Goal: Download file/media

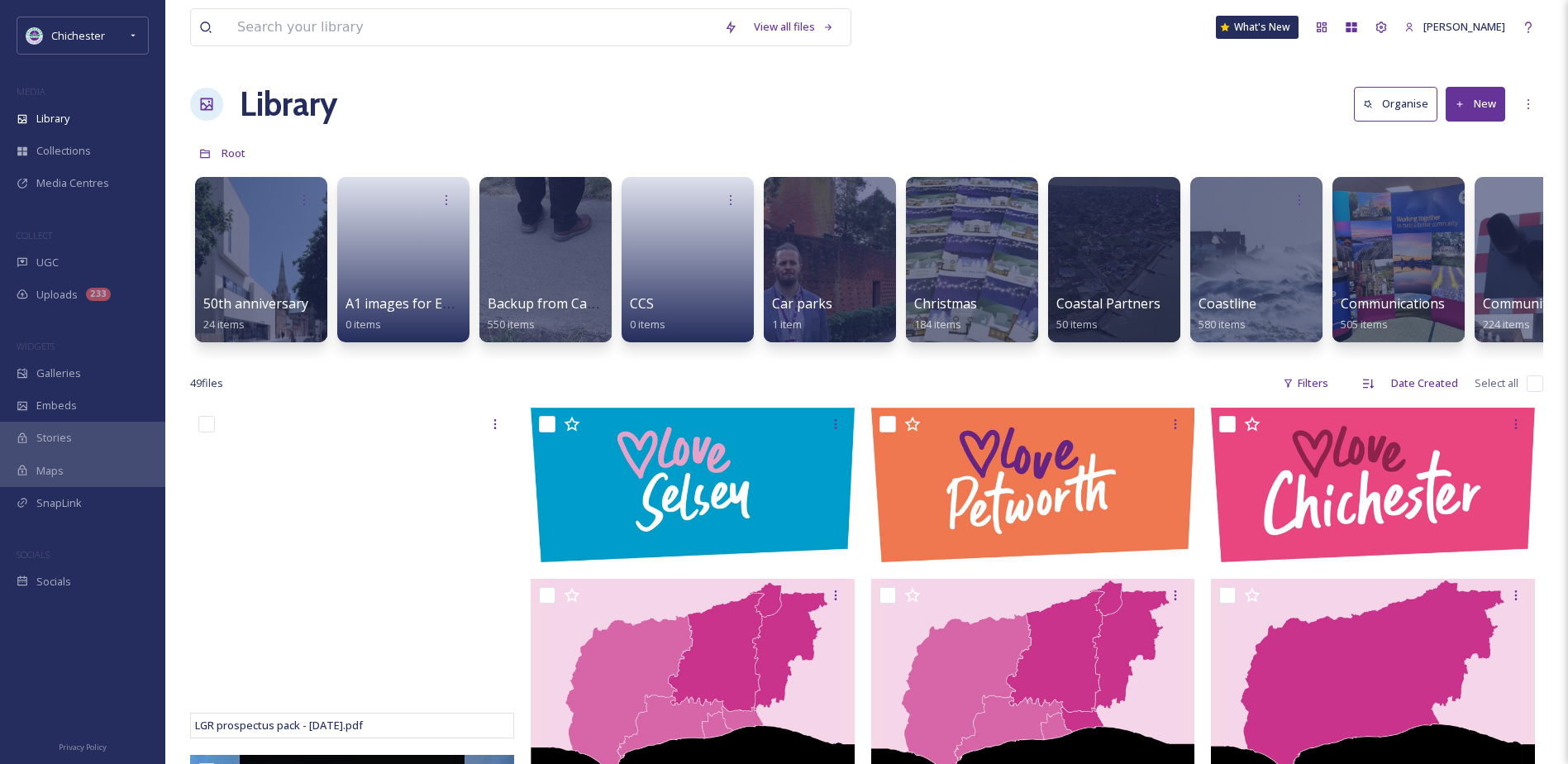
drag, startPoint x: 0, startPoint y: 0, endPoint x: 658, endPoint y: 368, distance: 753.9
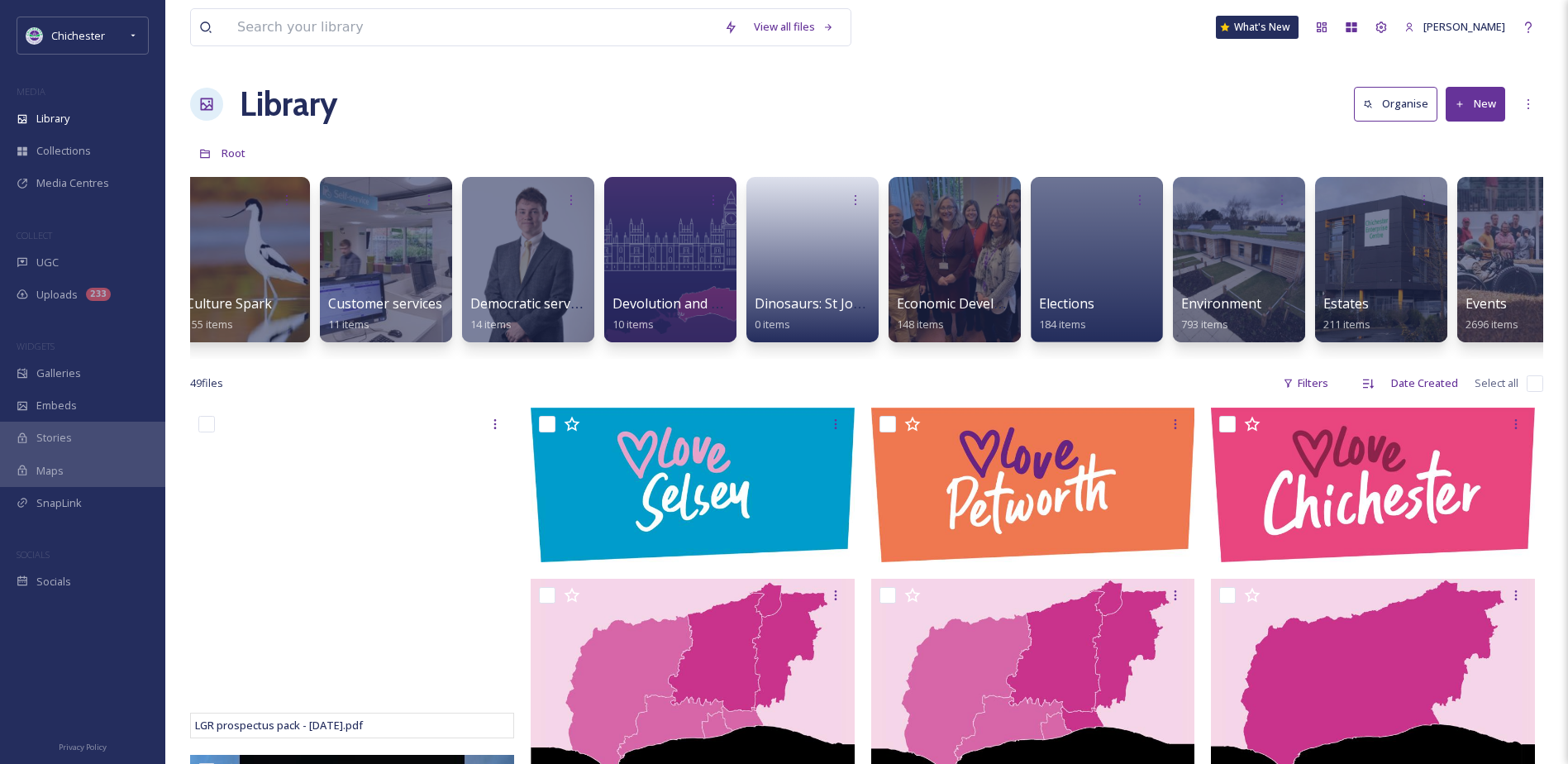
scroll to position [0, 2497]
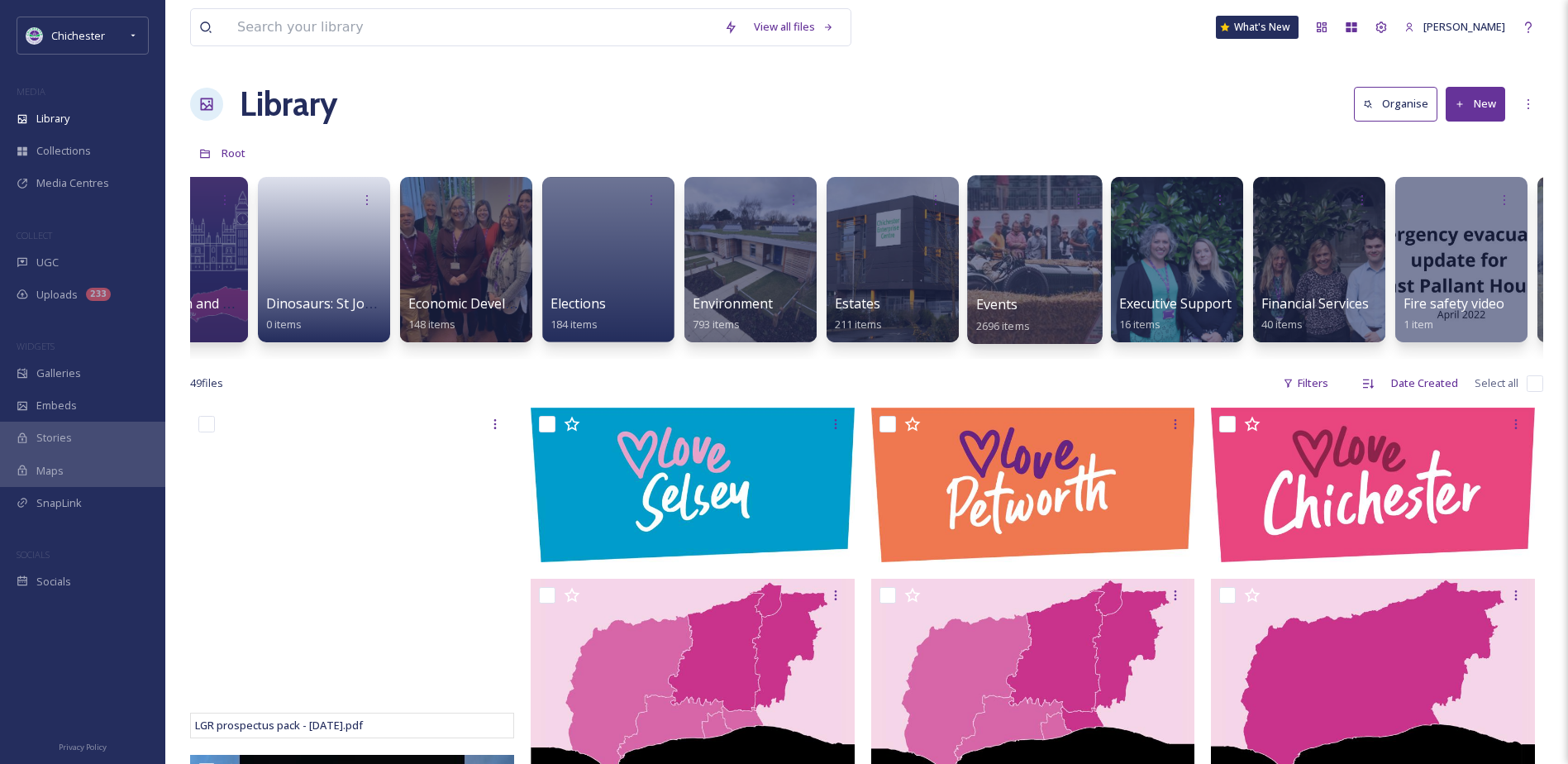
click at [1001, 191] on div at bounding box center [1035, 198] width 118 height 31
click at [1015, 216] on div at bounding box center [1034, 259] width 135 height 169
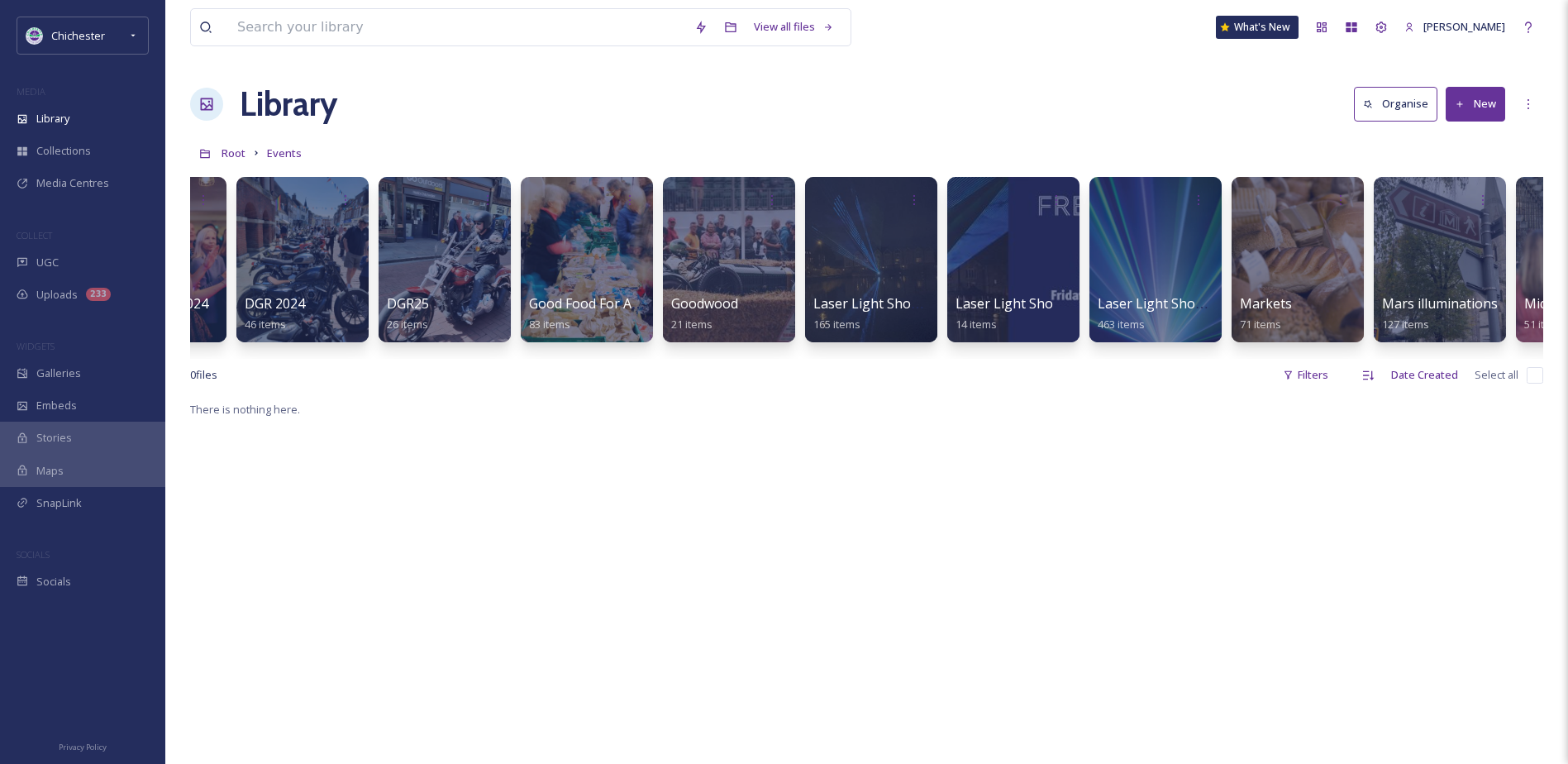
scroll to position [0, 1245]
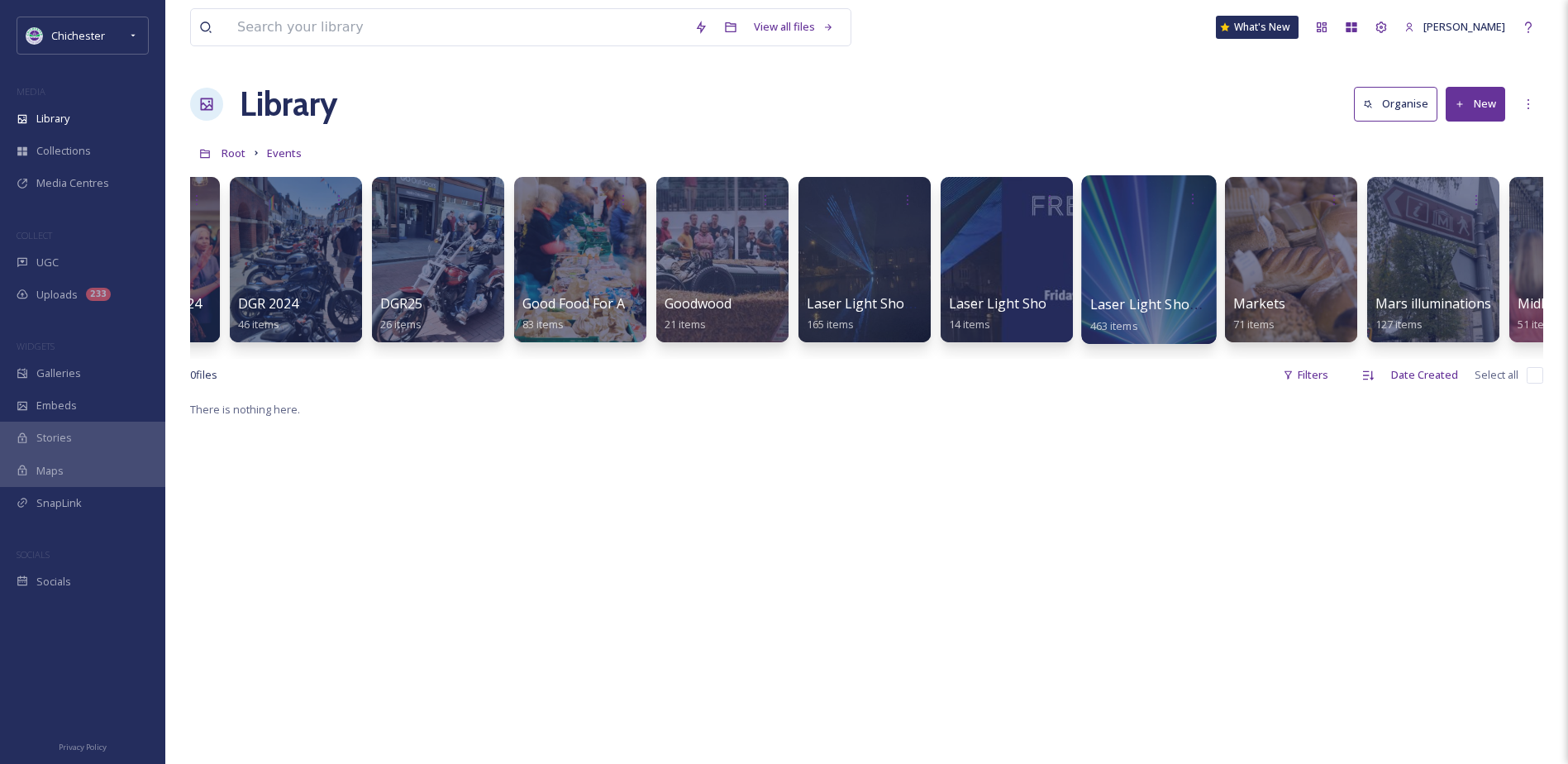
click at [1156, 230] on div at bounding box center [1148, 259] width 135 height 169
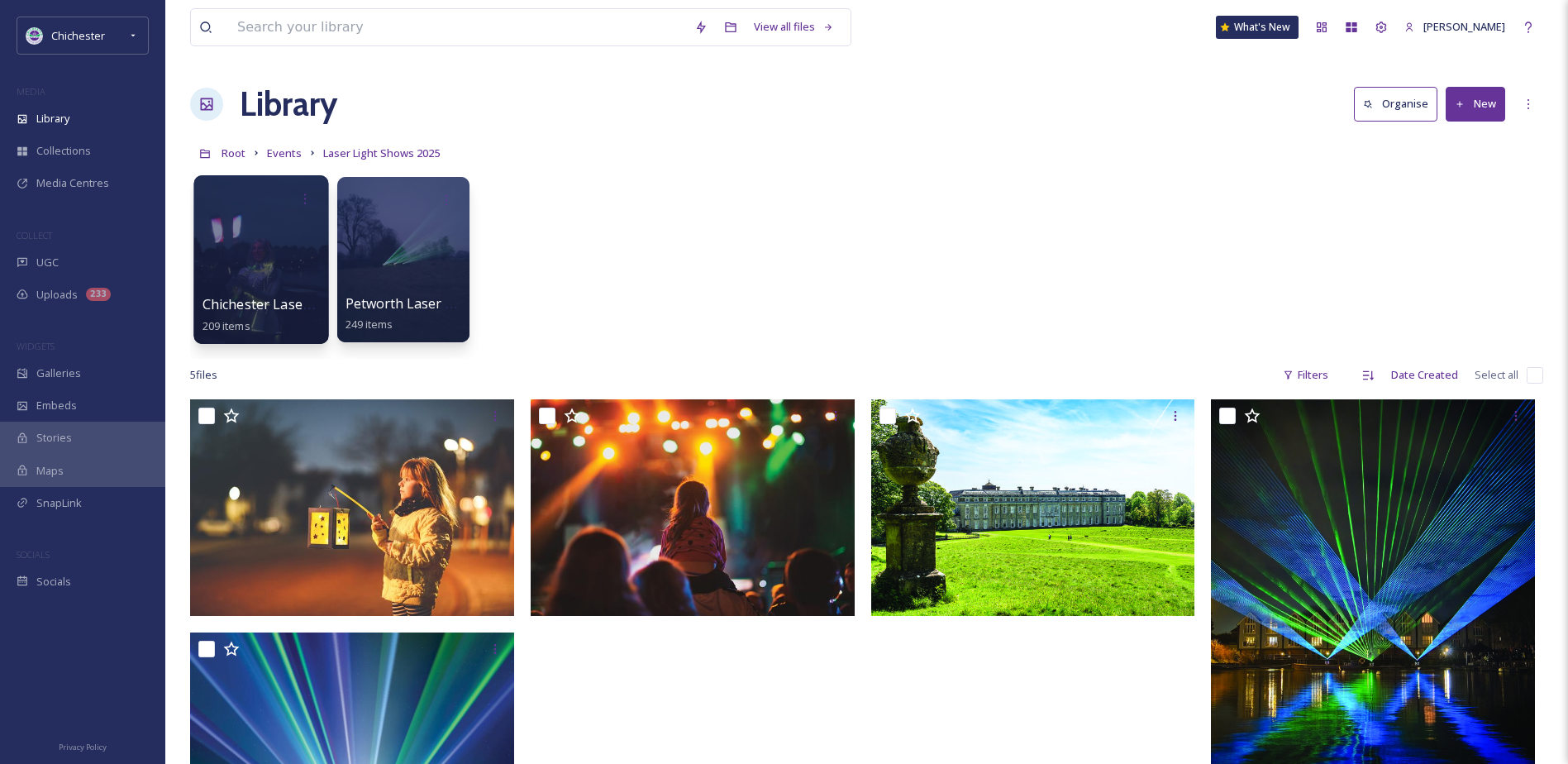
click at [285, 258] on div at bounding box center [260, 259] width 135 height 169
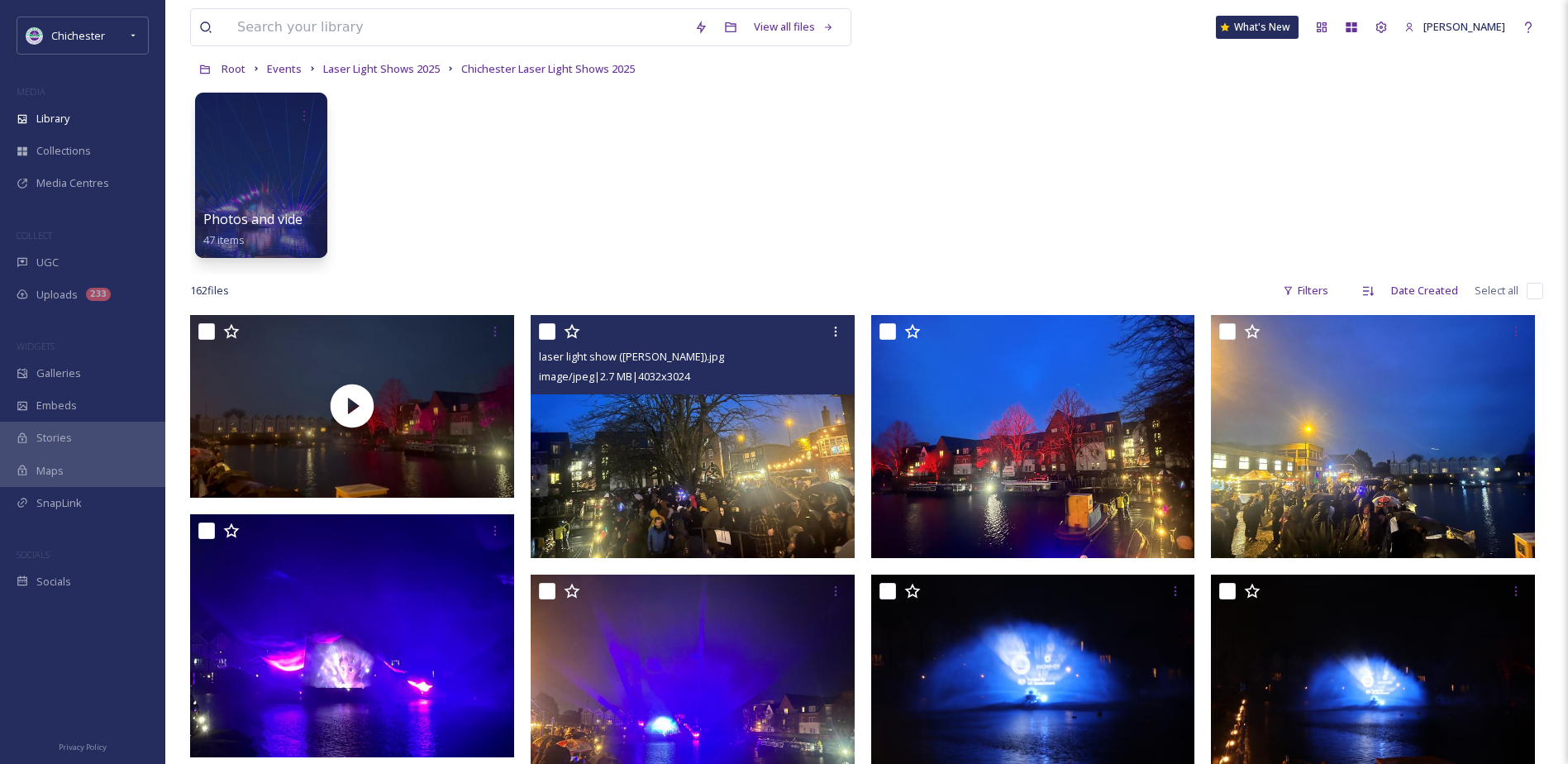
scroll to position [83, 0]
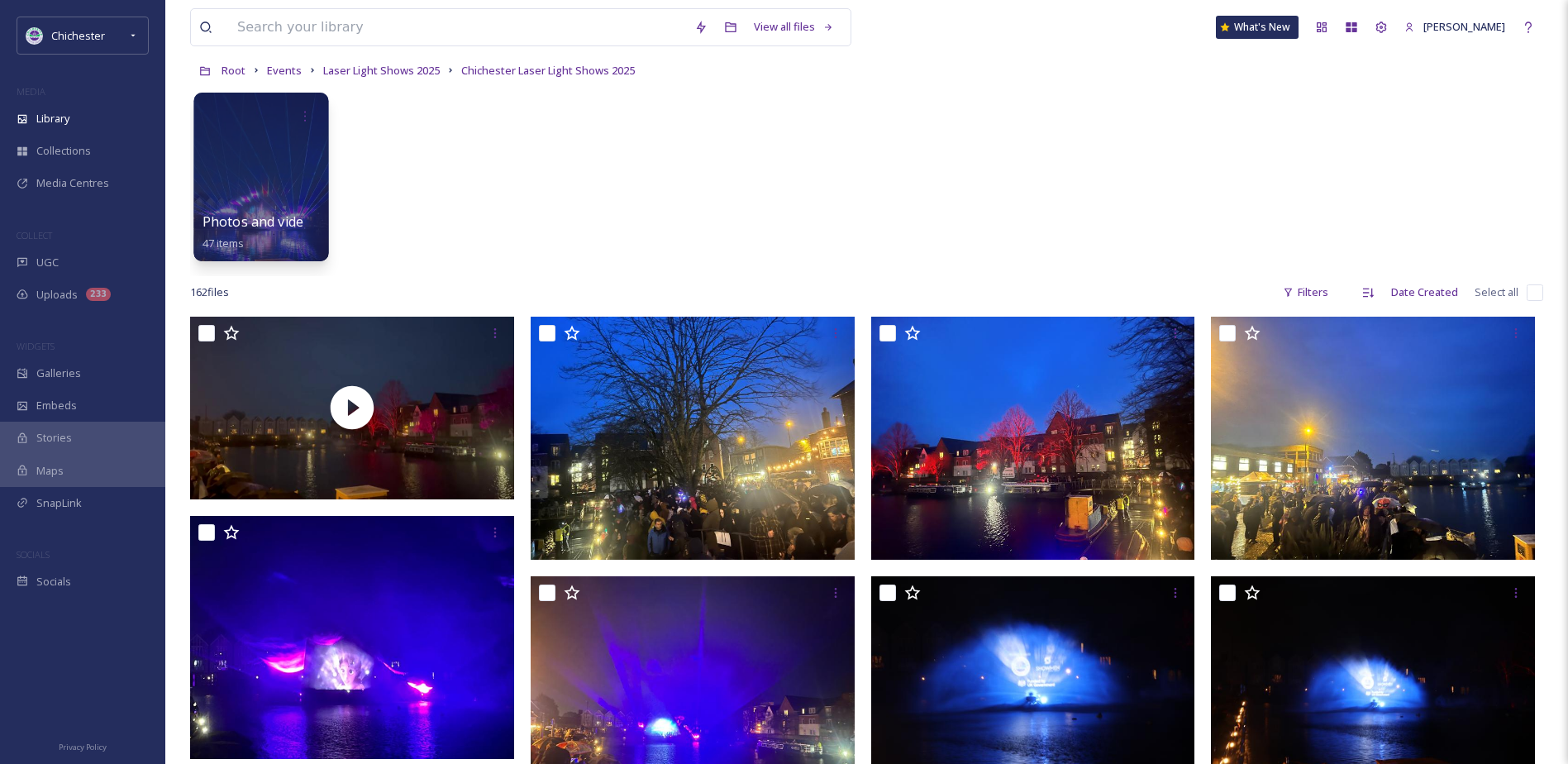
click at [287, 177] on div at bounding box center [260, 176] width 135 height 169
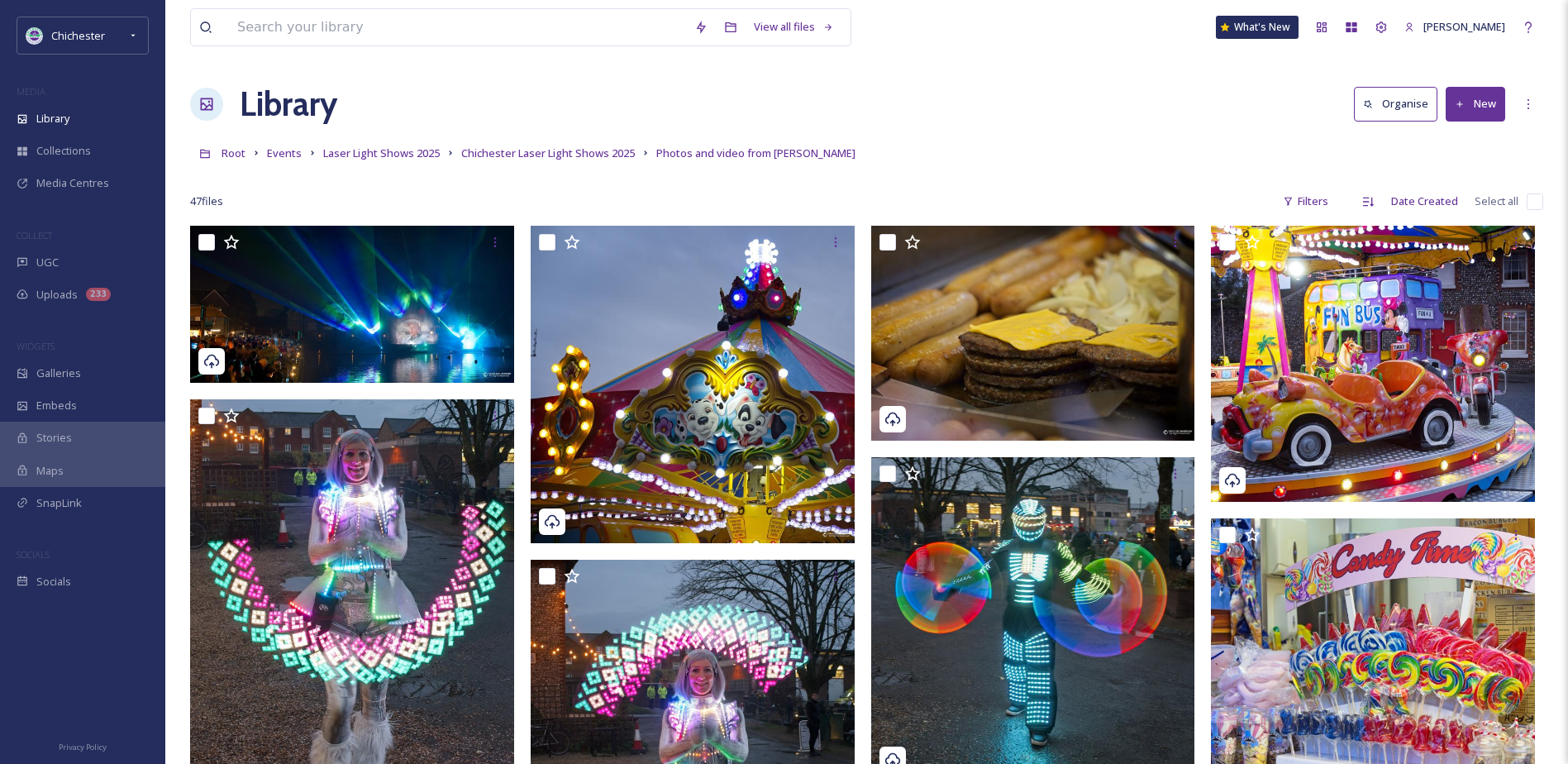
click at [535, 163] on div "Root Events Laser Light Shows 2025 Chichester Laser Light Shows 2025 Photos and…" at bounding box center [867, 154] width 1354 height 32
click at [541, 161] on link "Chichester Laser Light Shows 2025" at bounding box center [548, 153] width 174 height 19
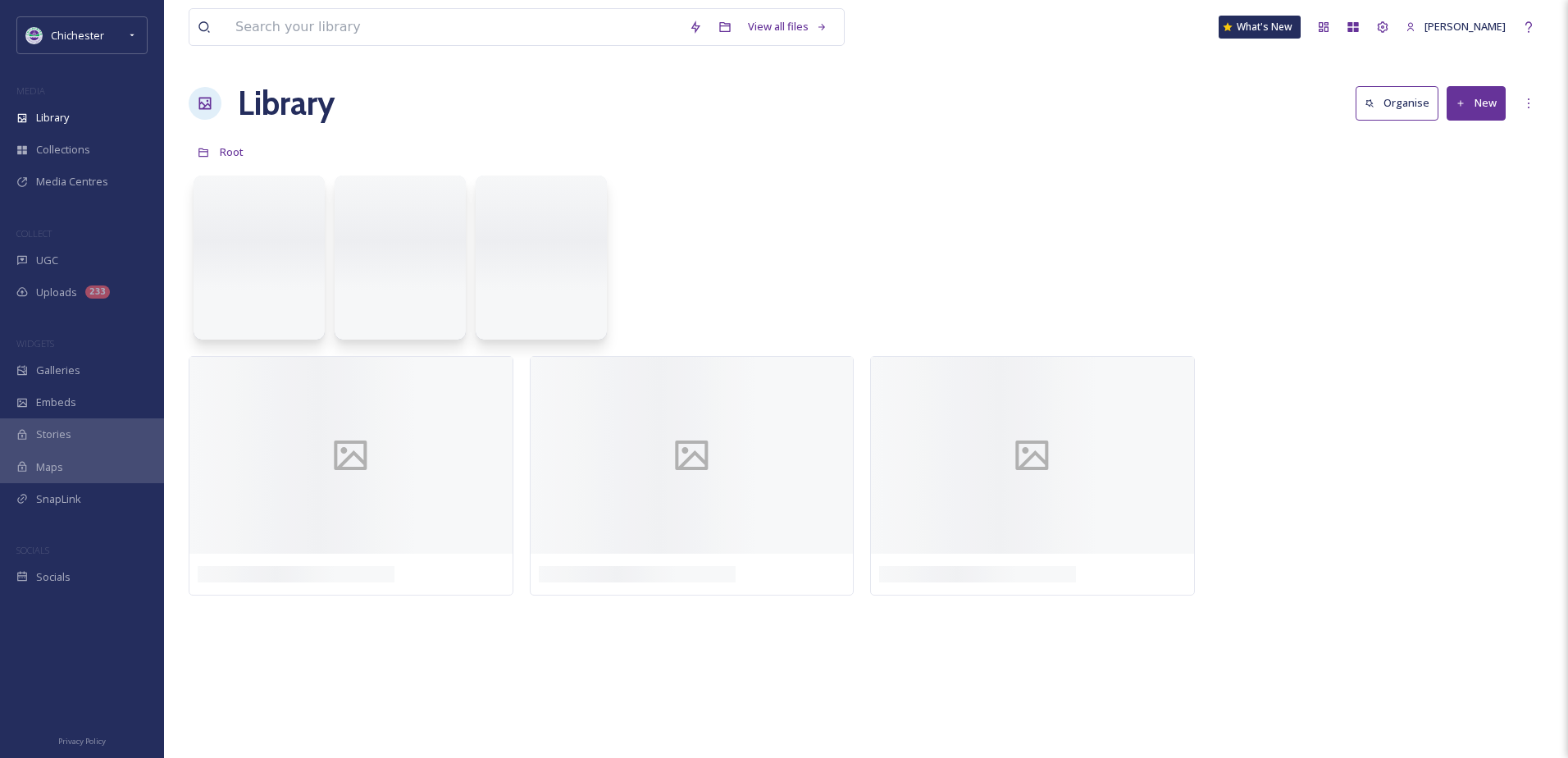
click at [536, 157] on div "Root" at bounding box center [866, 152] width 1355 height 32
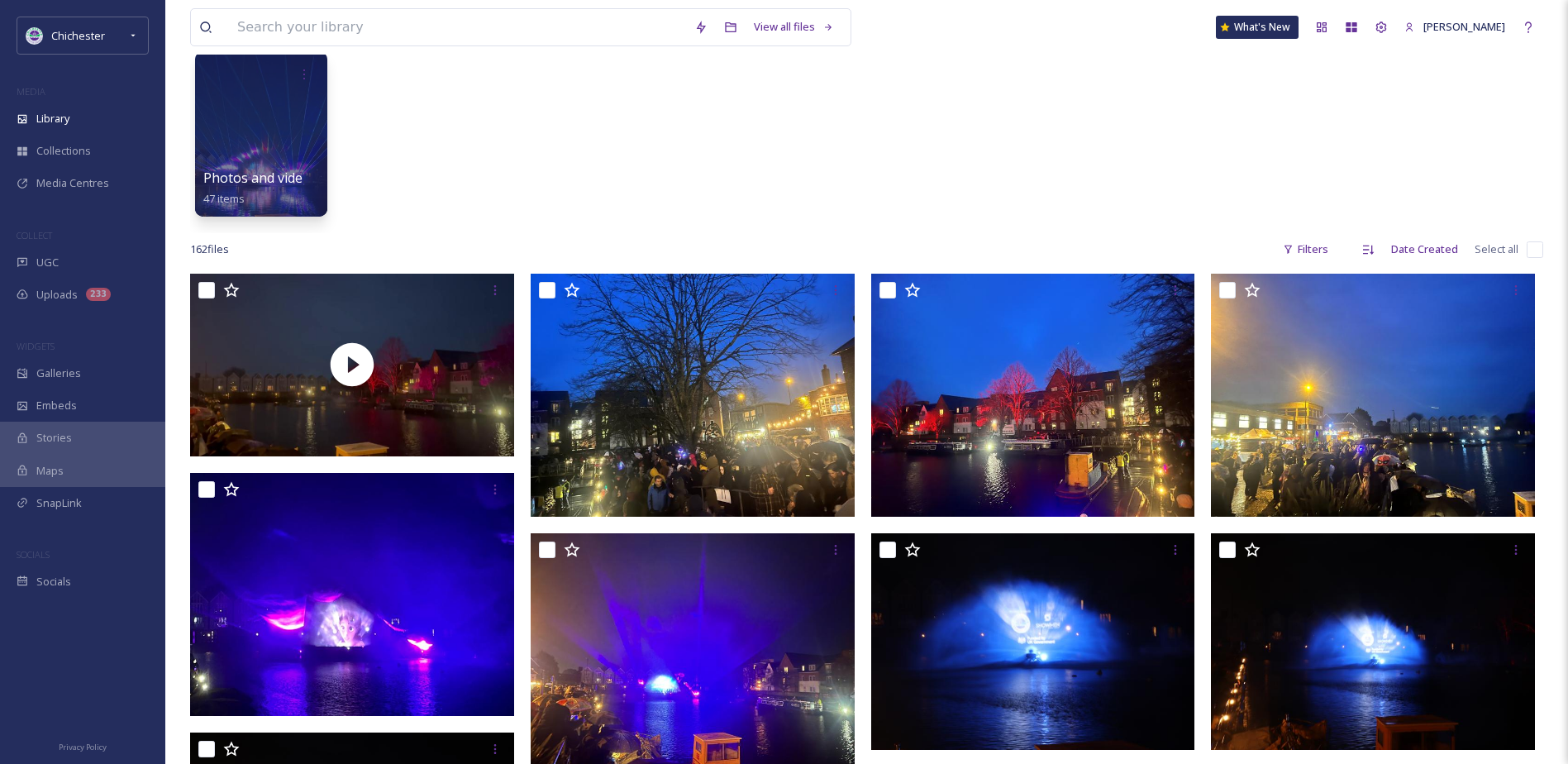
scroll to position [9, 0]
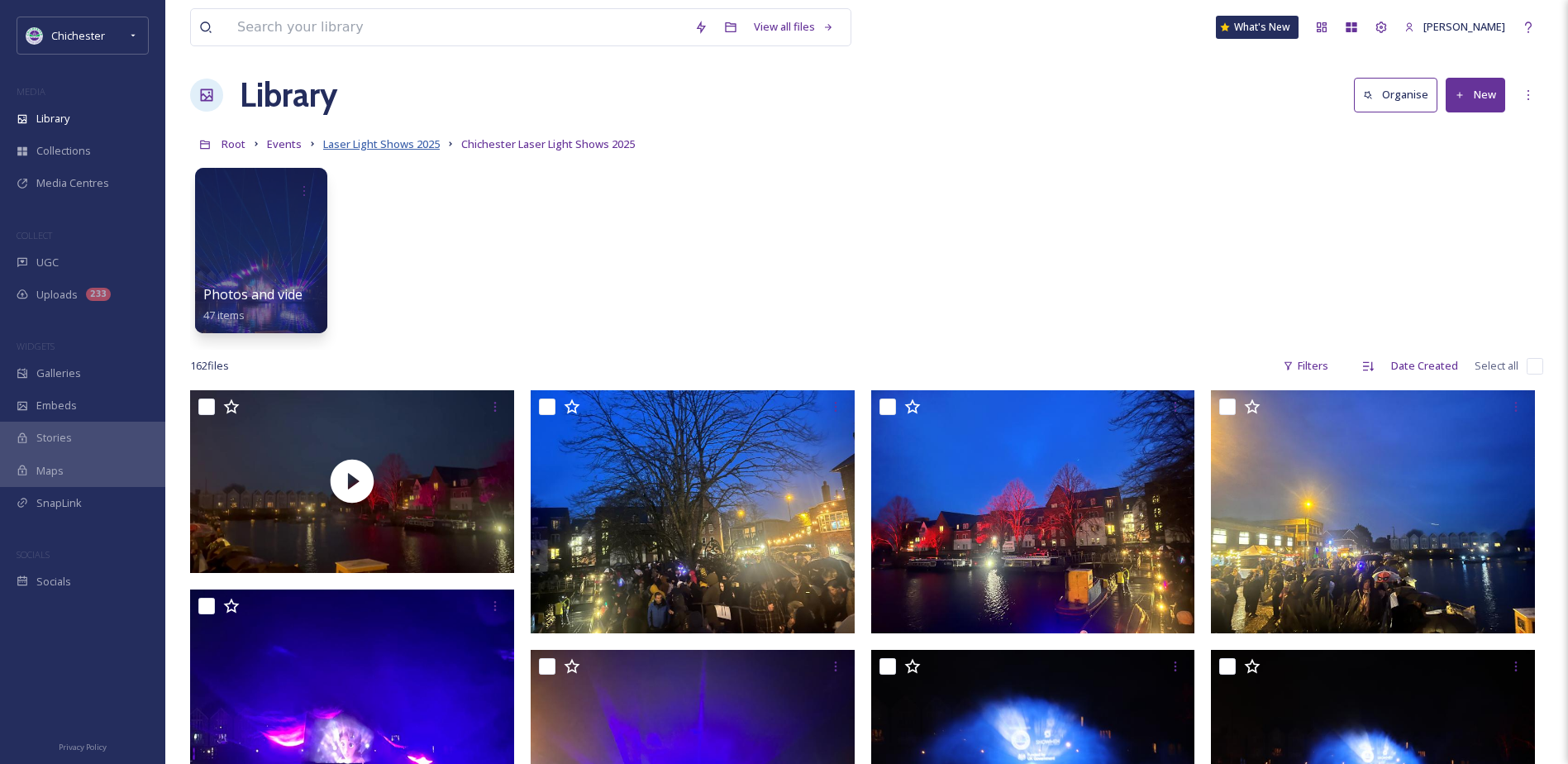
click at [423, 139] on span "Laser Light Shows 2025" at bounding box center [382, 144] width 116 height 15
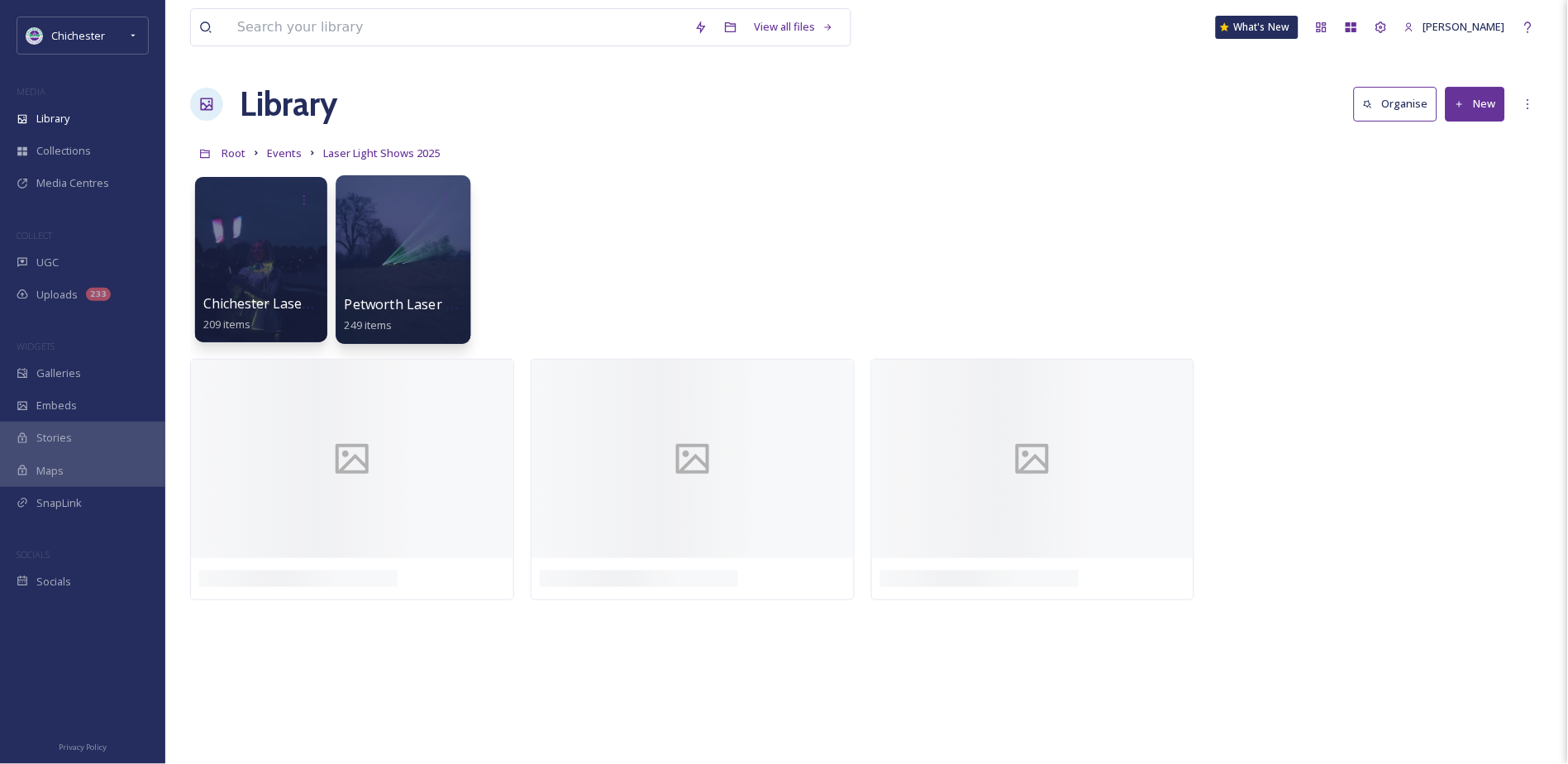
click at [414, 263] on div at bounding box center [403, 259] width 135 height 169
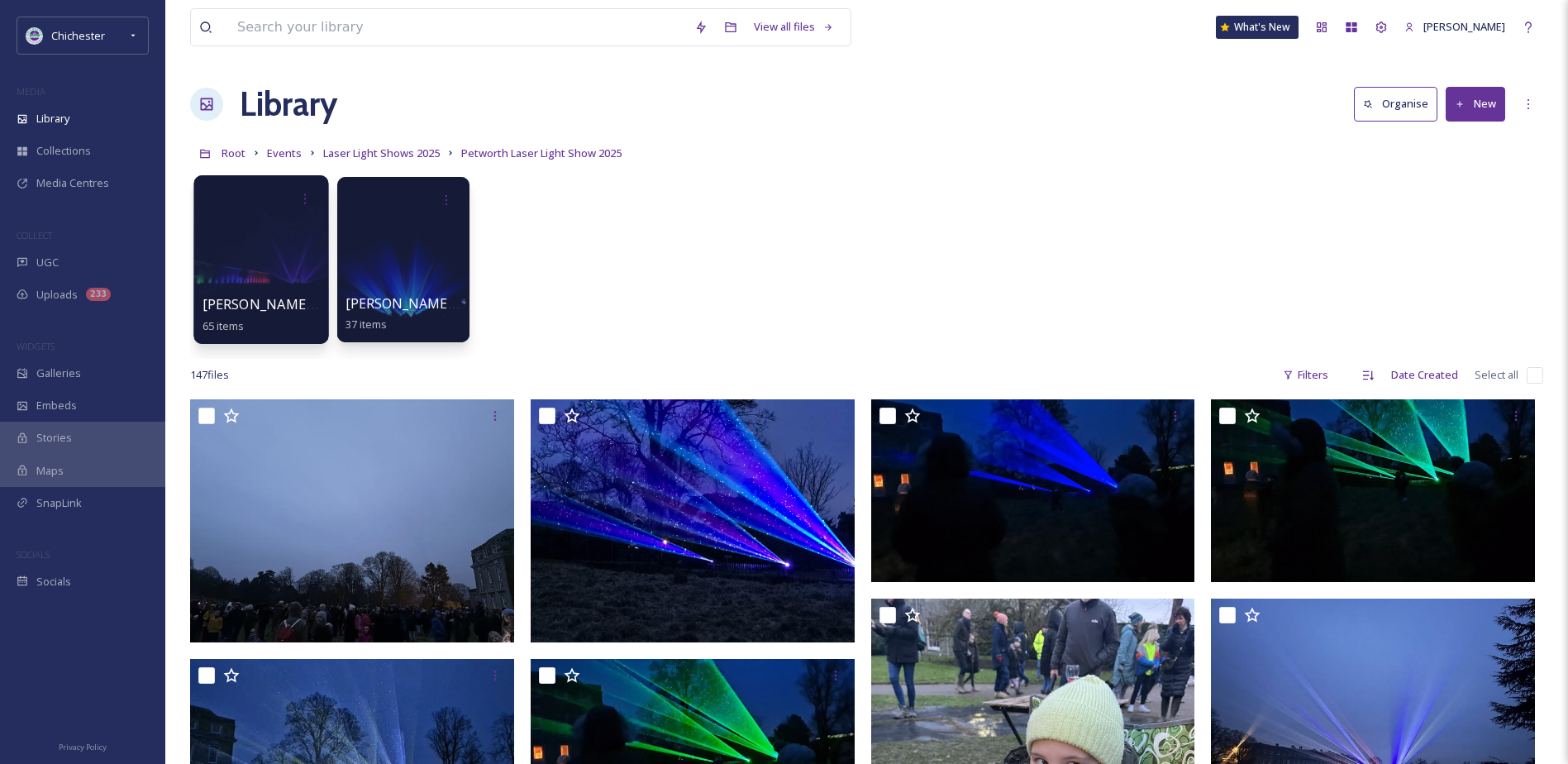
click at [265, 281] on div at bounding box center [260, 259] width 135 height 169
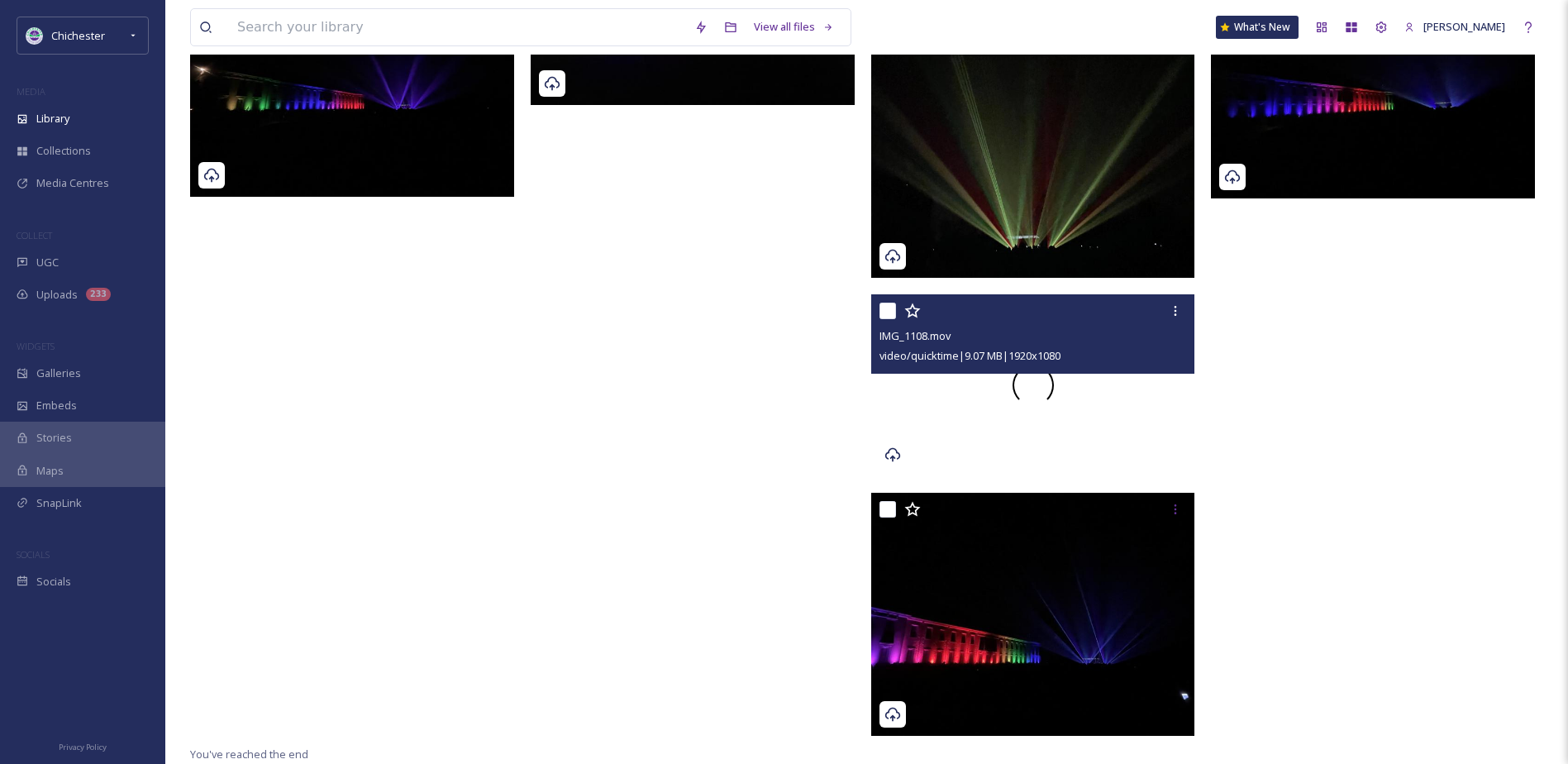
click at [937, 403] on div at bounding box center [1033, 386] width 324 height 183
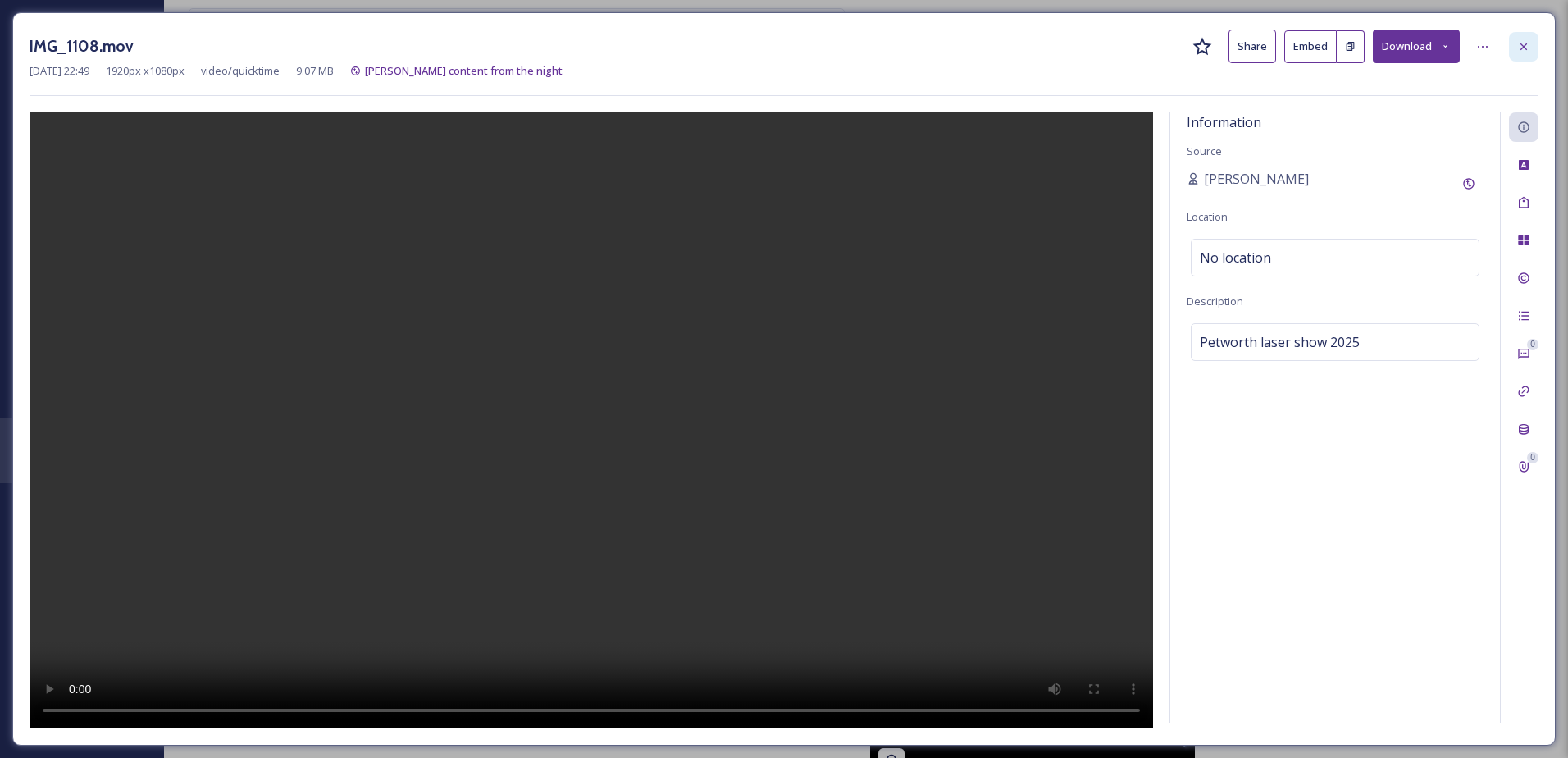
click at [1523, 38] on div at bounding box center [1524, 47] width 30 height 30
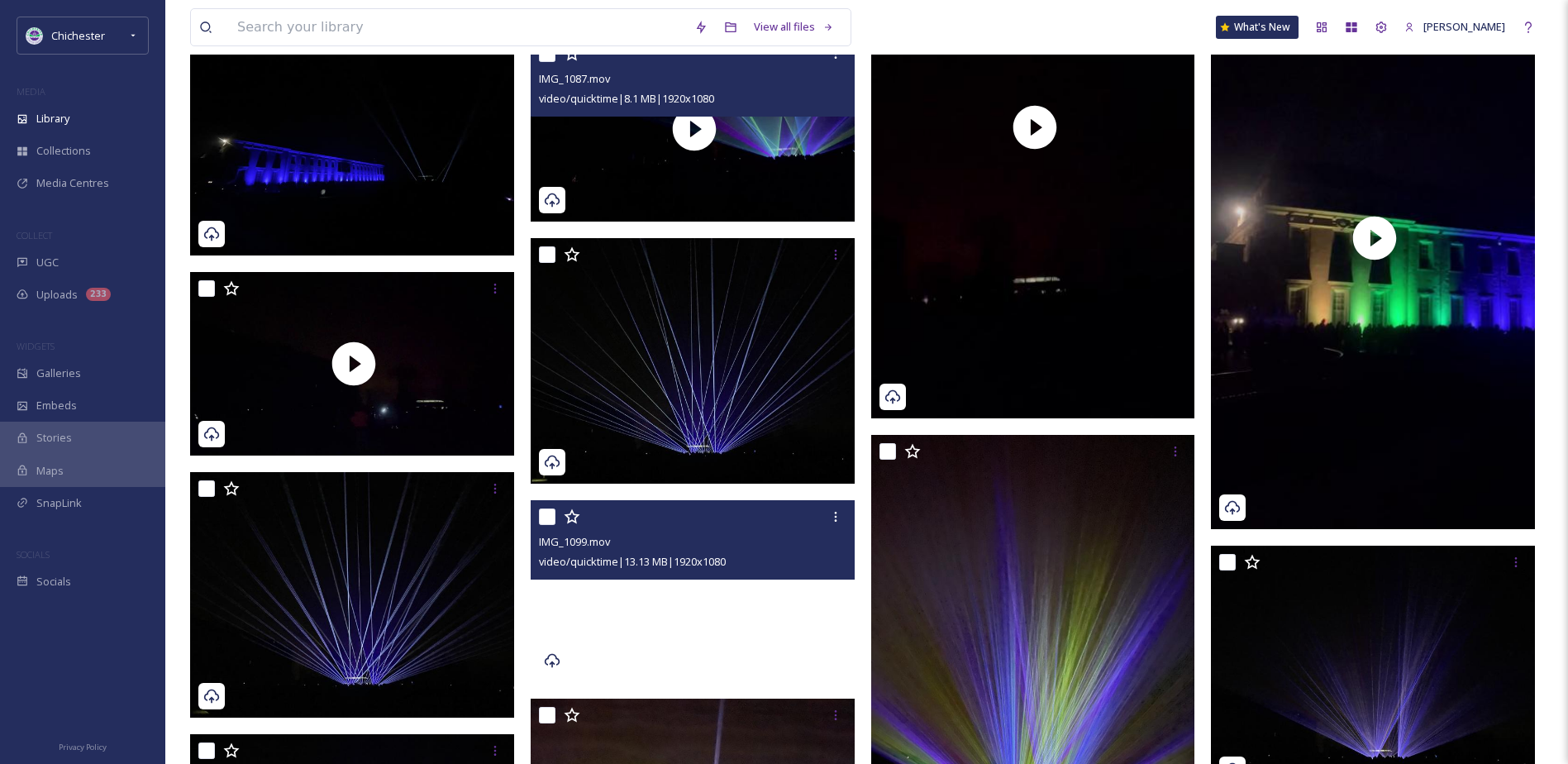
scroll to position [3613, 0]
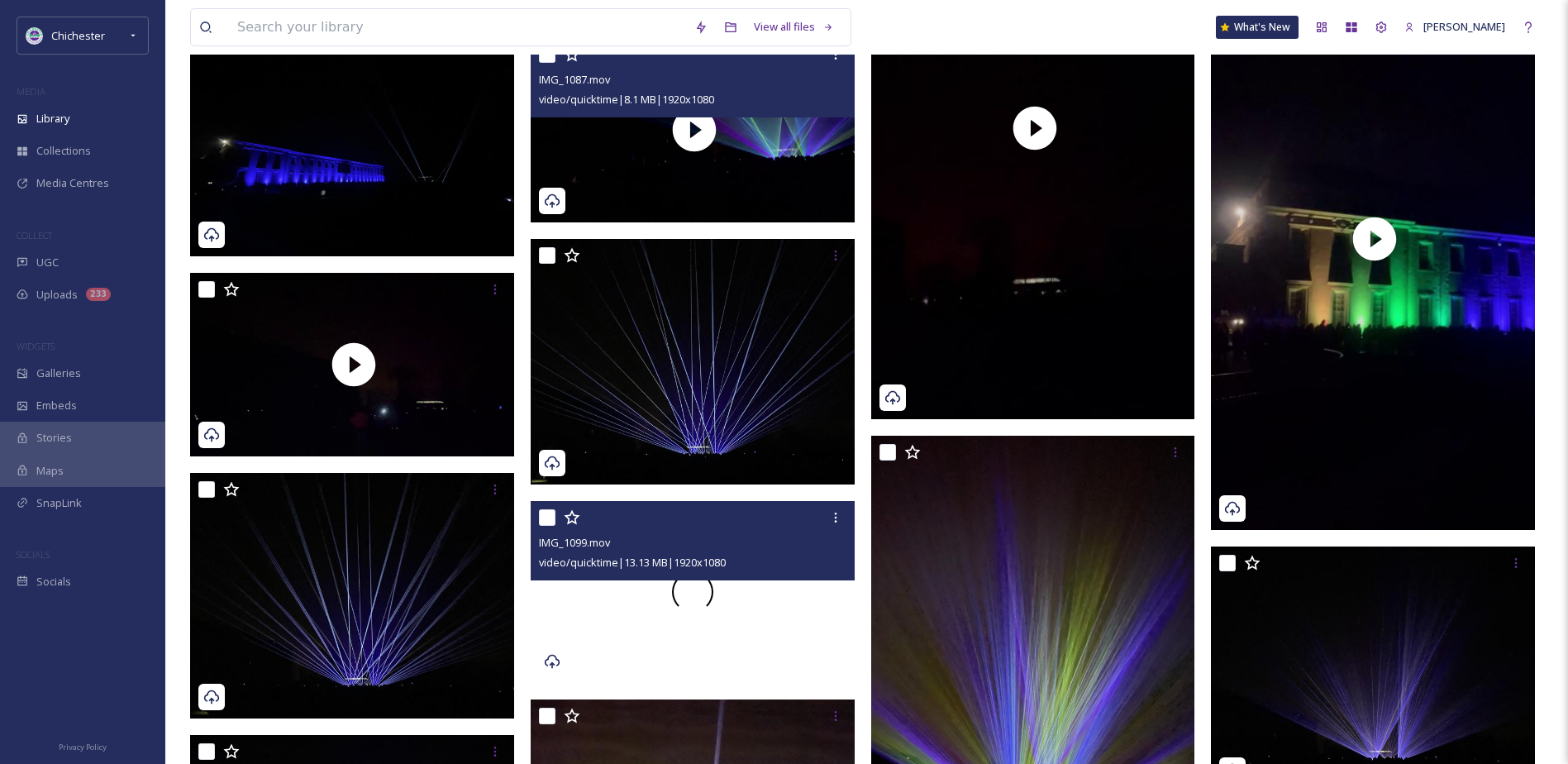
click at [783, 629] on div at bounding box center [692, 592] width 324 height 183
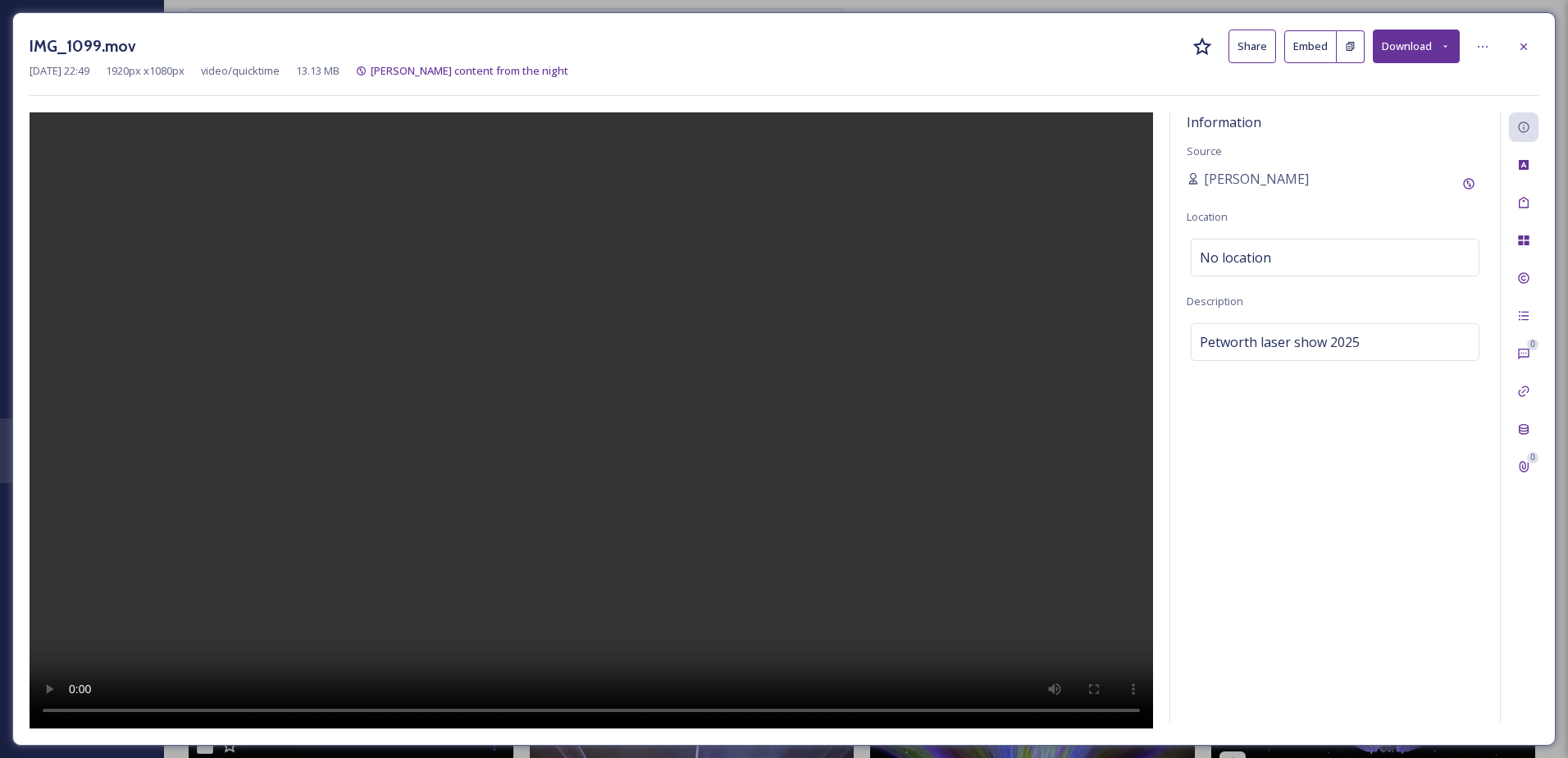
click at [1425, 54] on button "Download" at bounding box center [1416, 46] width 87 height 33
click at [1424, 86] on span "Download Original (1920 x 1080)" at bounding box center [1373, 84] width 155 height 16
click at [1524, 46] on icon at bounding box center [1523, 46] width 13 height 13
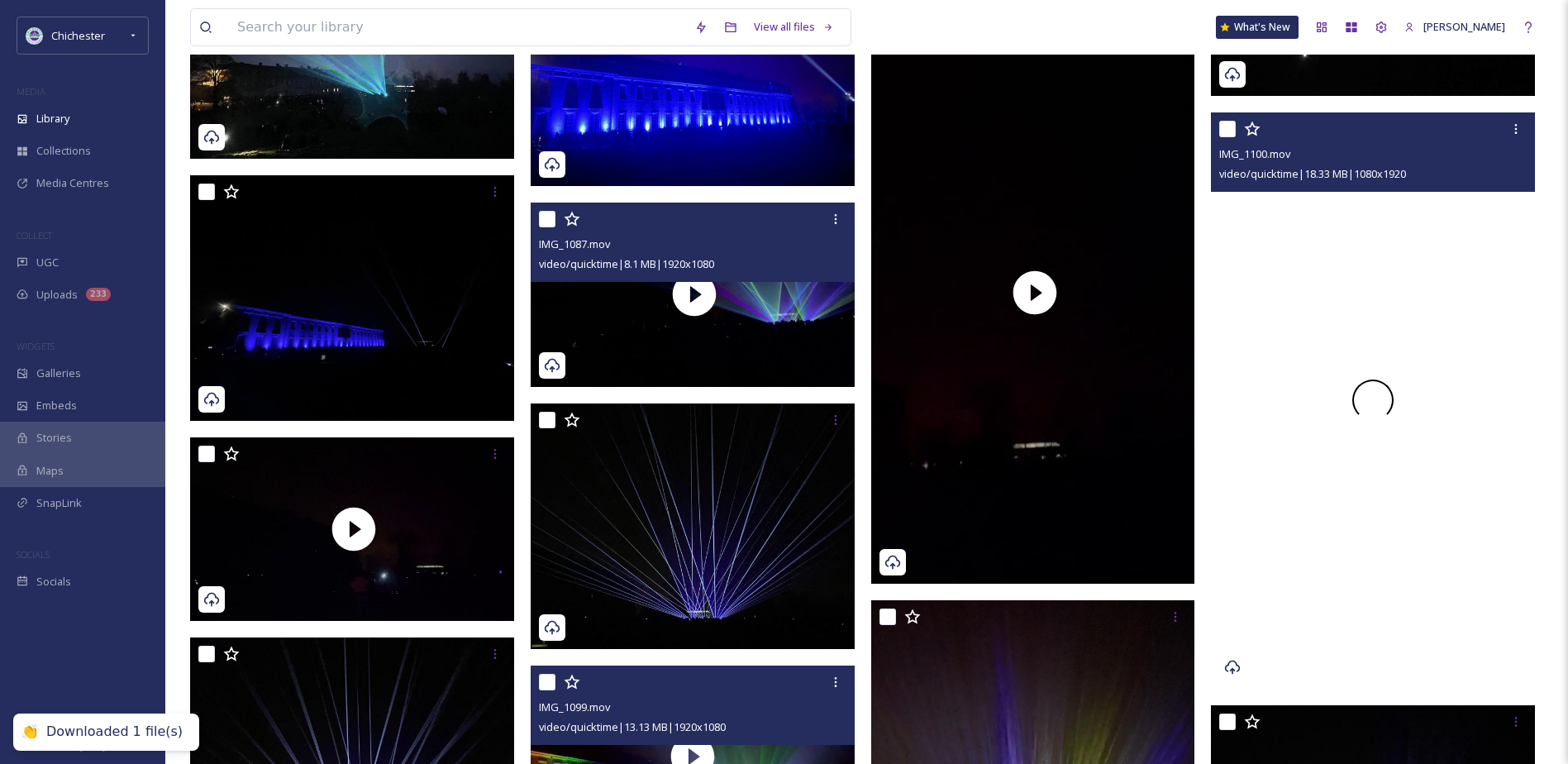
scroll to position [3447, 0]
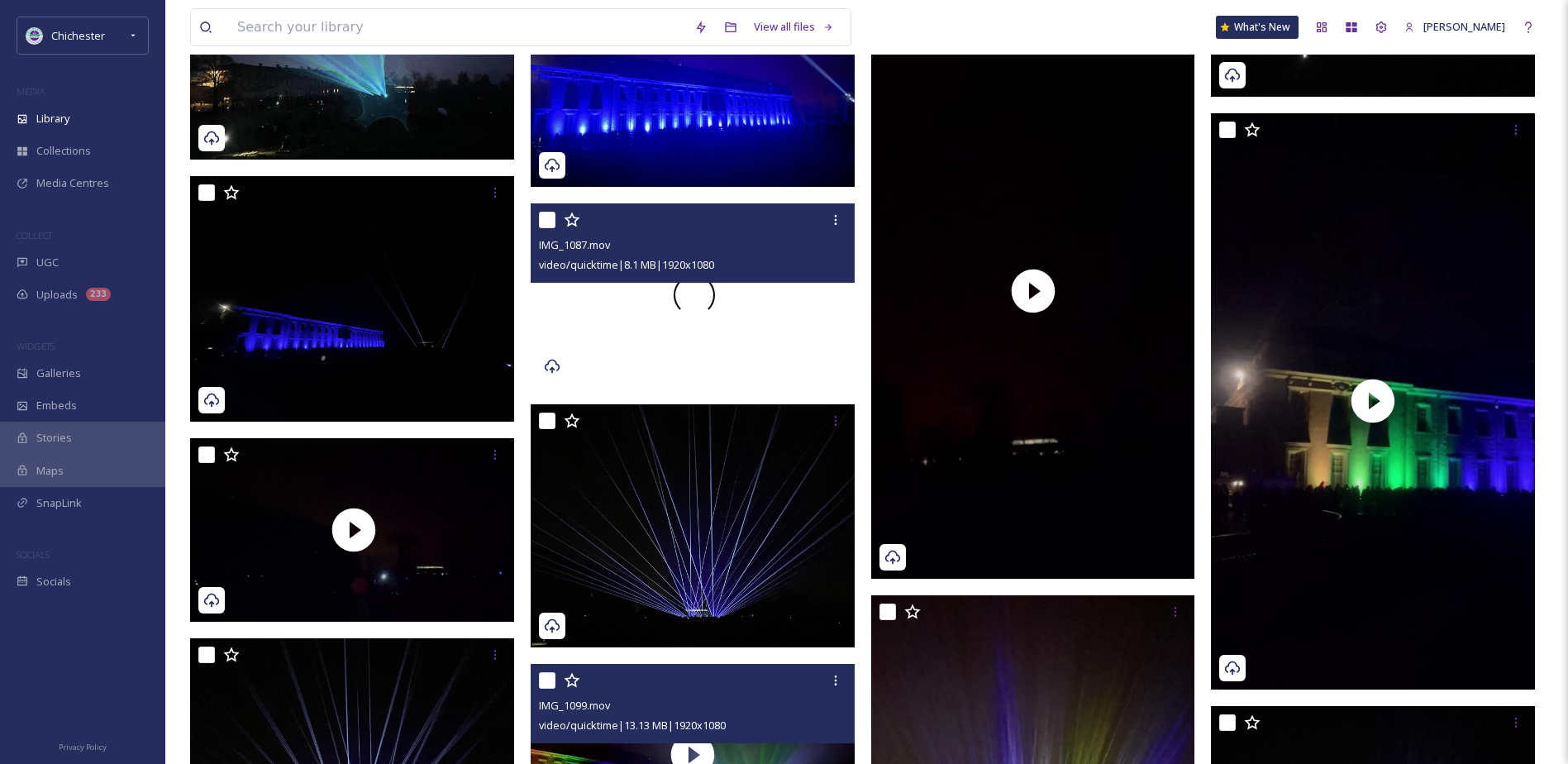
click at [782, 360] on div at bounding box center [694, 296] width 327 height 184
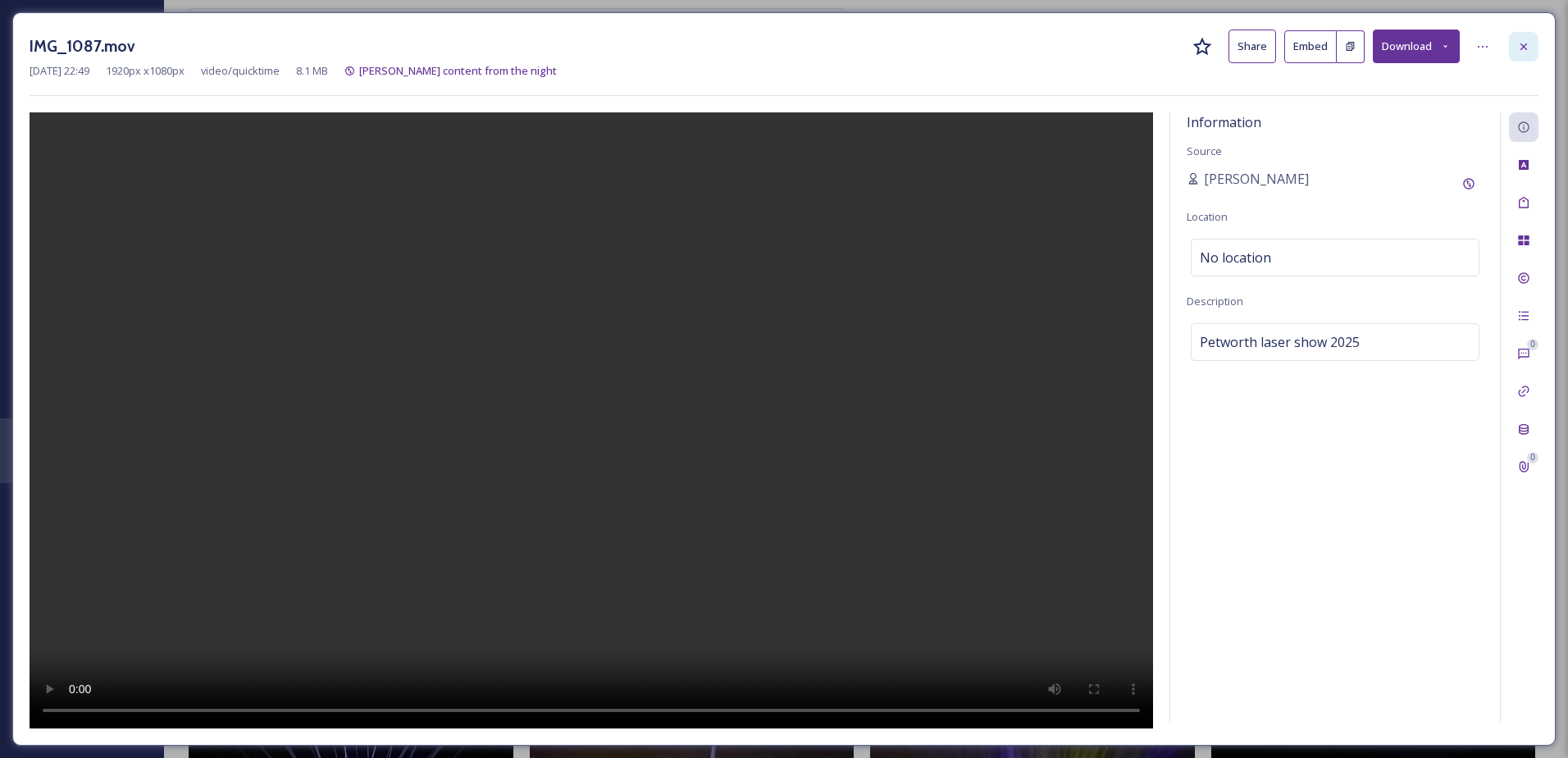
click at [1520, 50] on icon at bounding box center [1523, 46] width 13 height 13
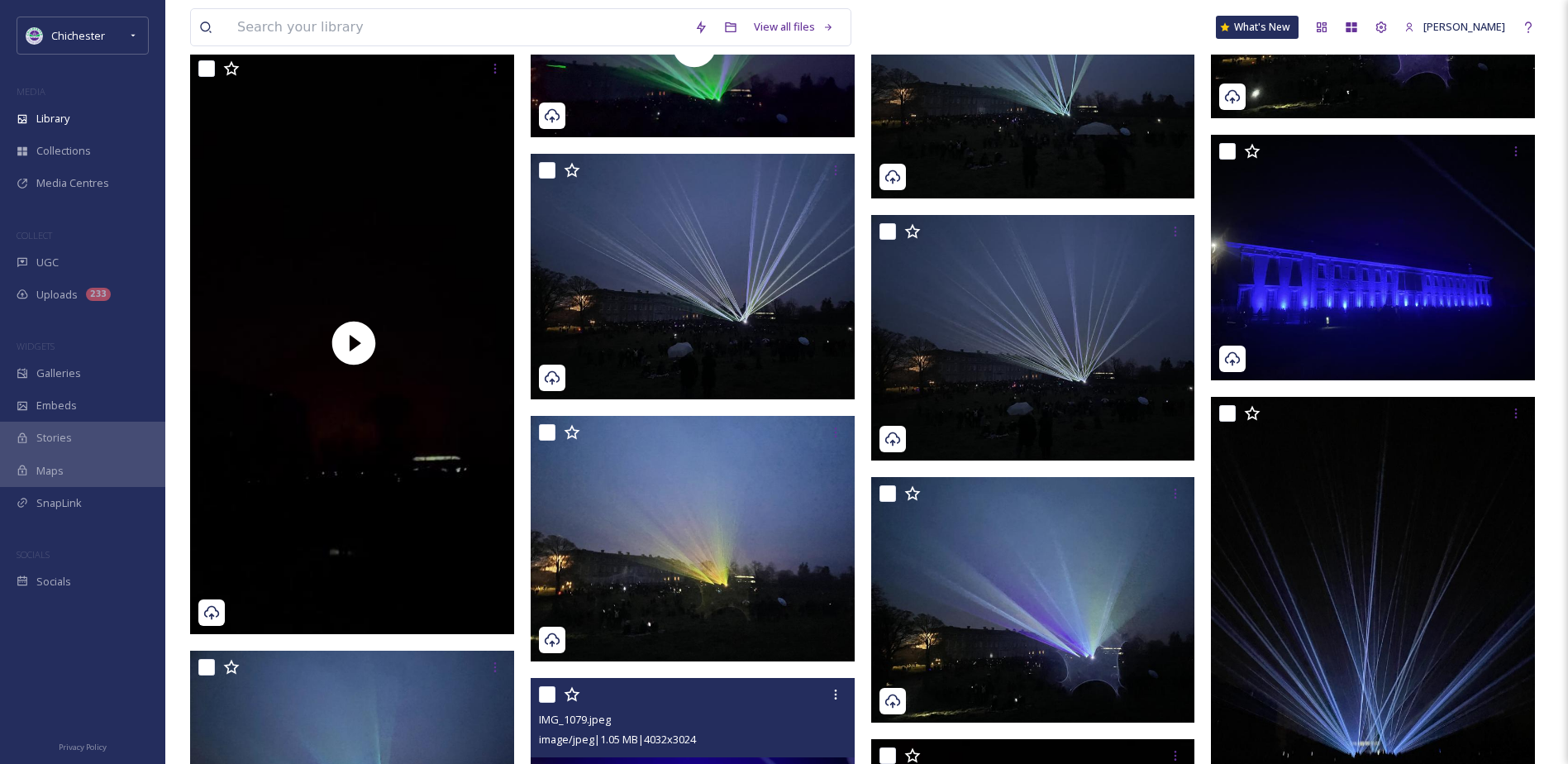
scroll to position [2702, 0]
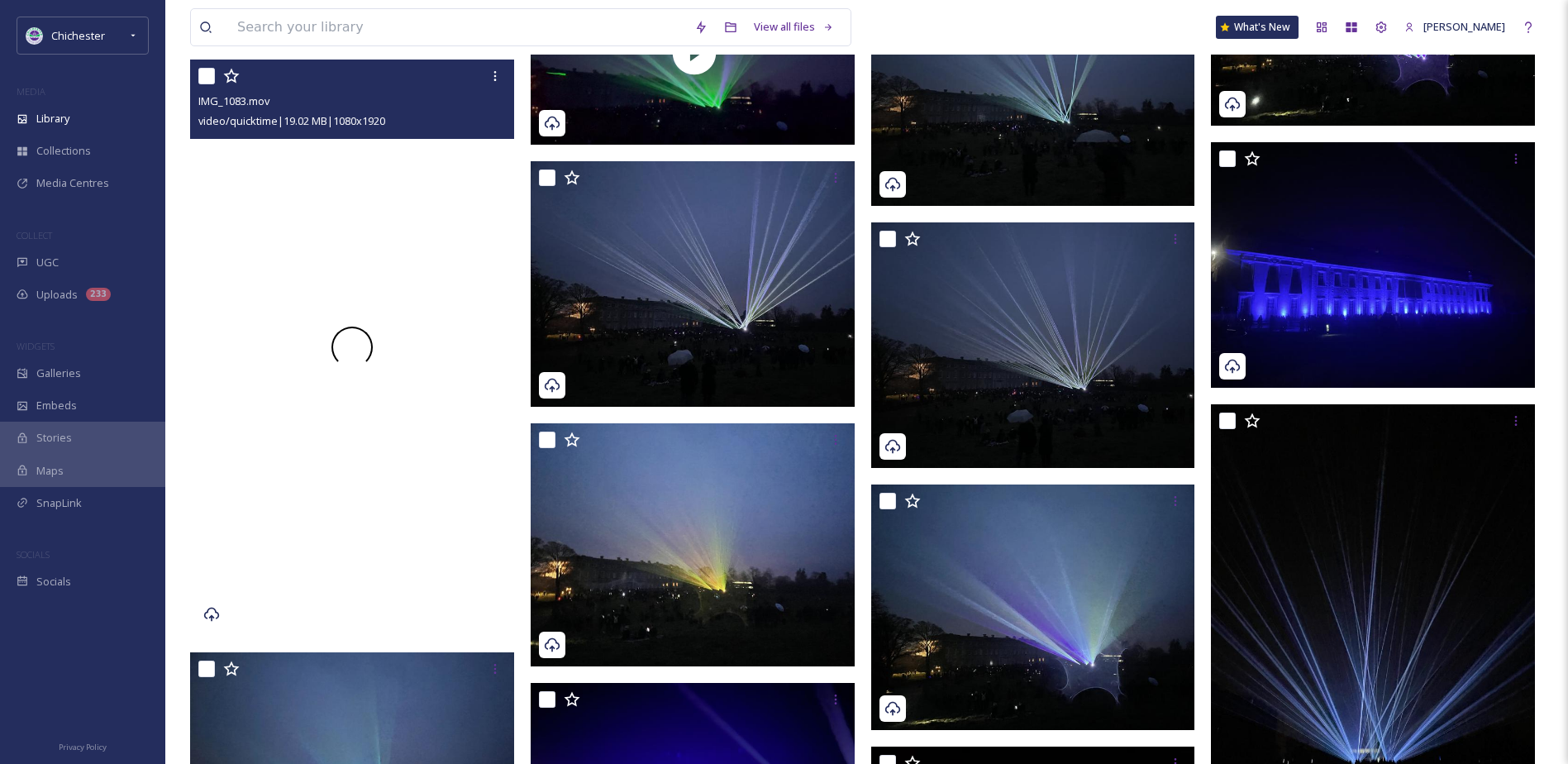
click at [303, 437] on div at bounding box center [352, 347] width 324 height 576
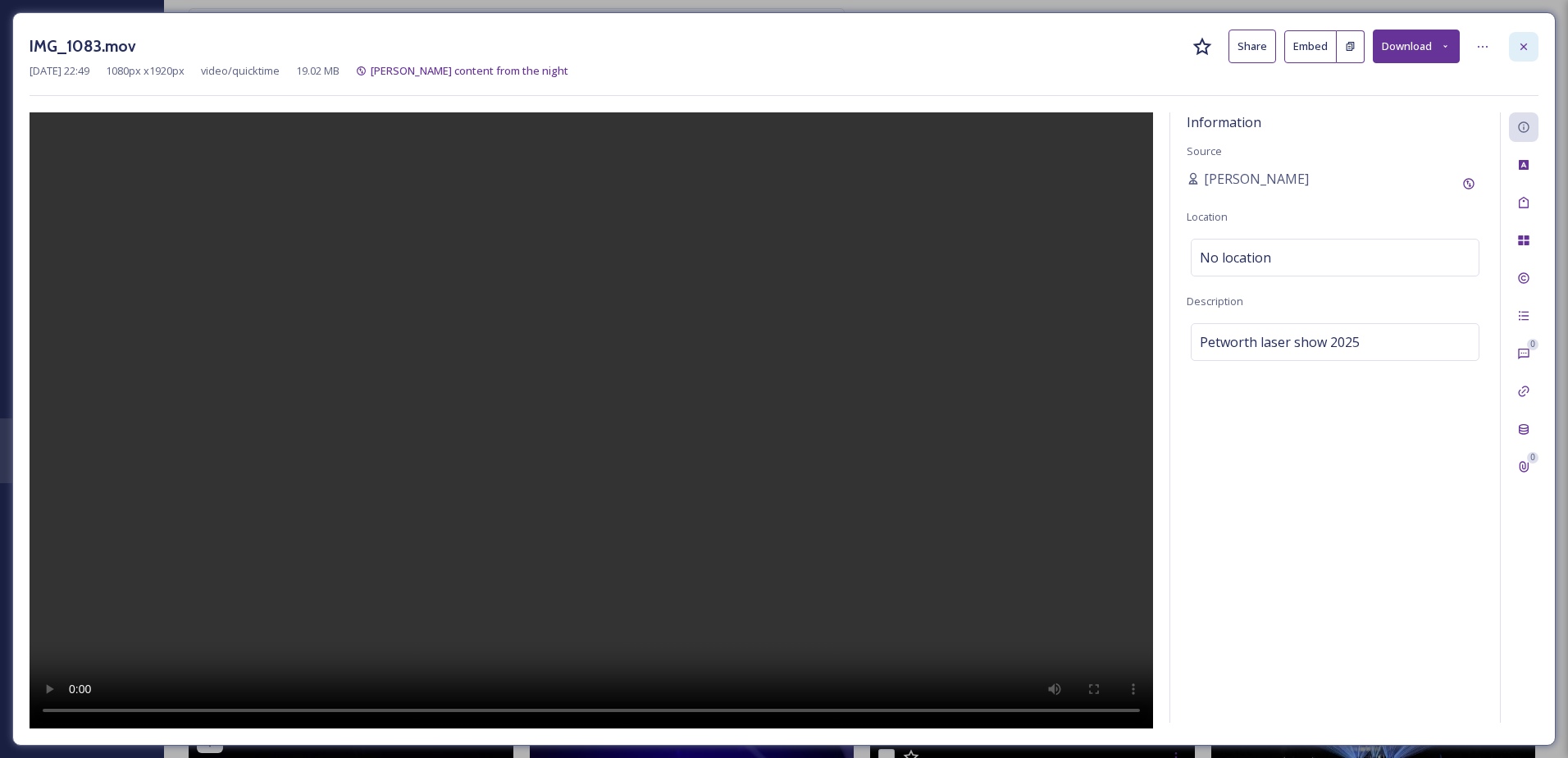
click at [1521, 40] on icon at bounding box center [1523, 46] width 13 height 13
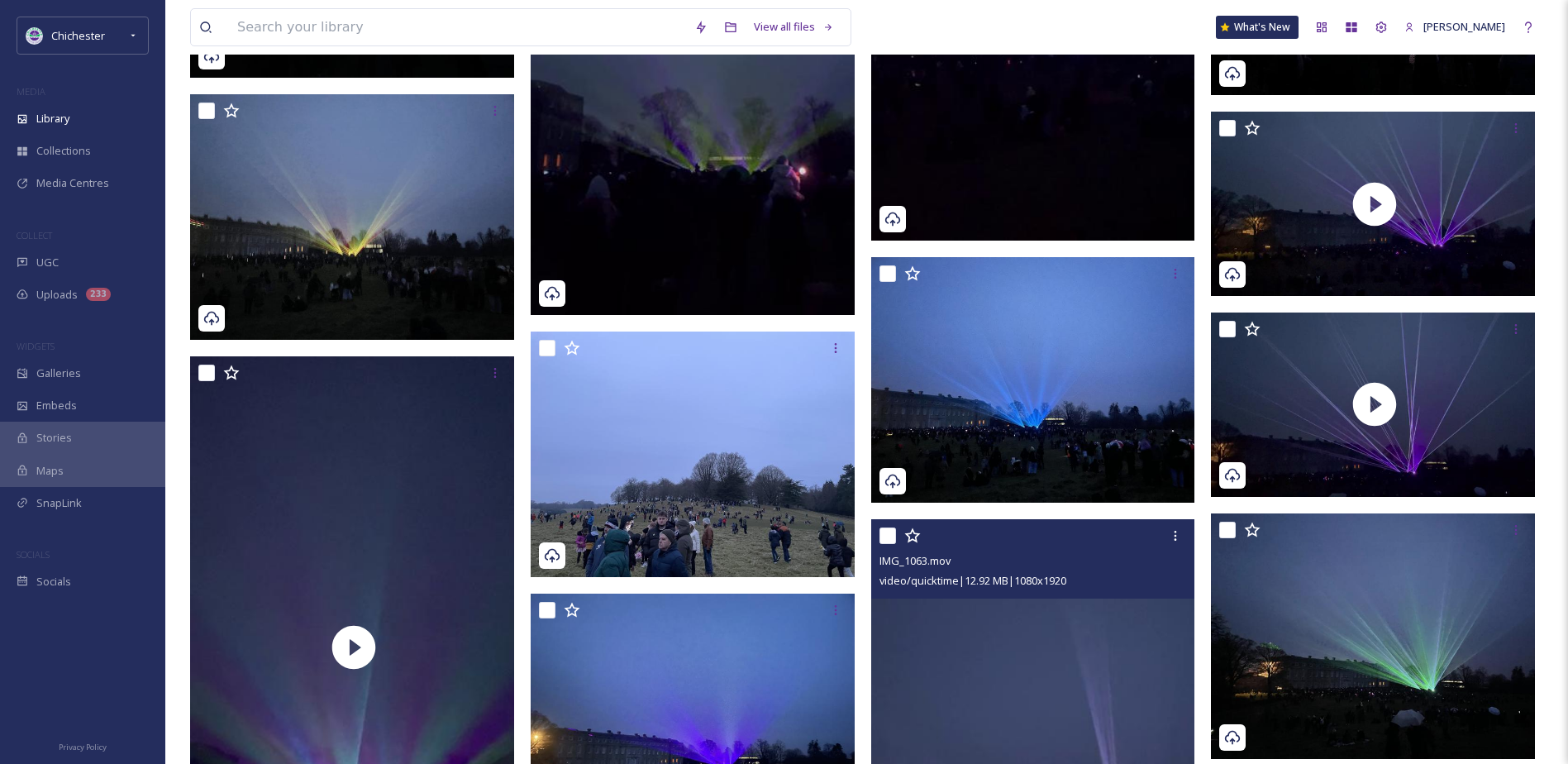
scroll to position [1711, 0]
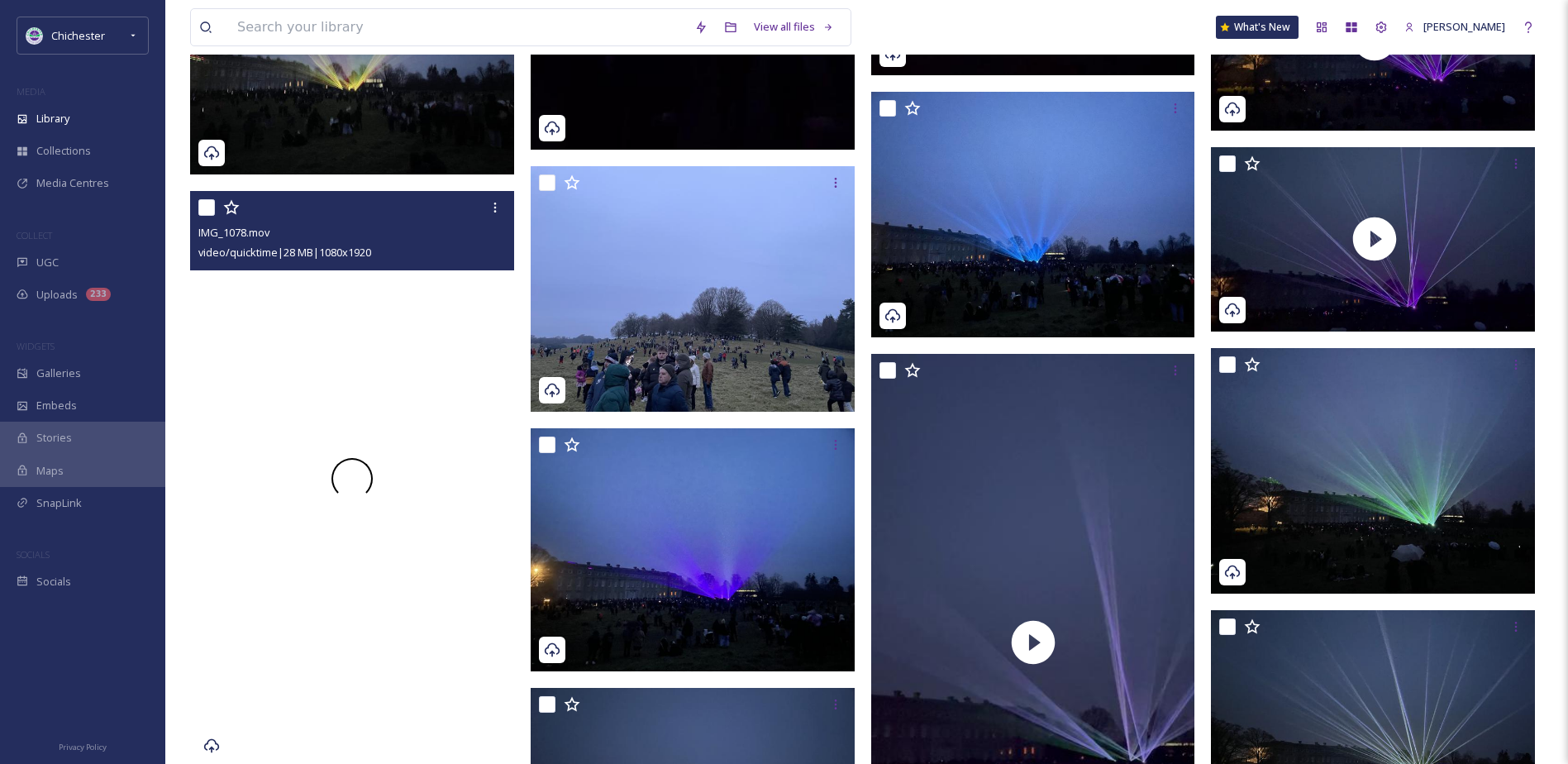
drag, startPoint x: 507, startPoint y: 468, endPoint x: 398, endPoint y: 409, distance: 123.9
click at [398, 409] on div at bounding box center [352, 479] width 324 height 576
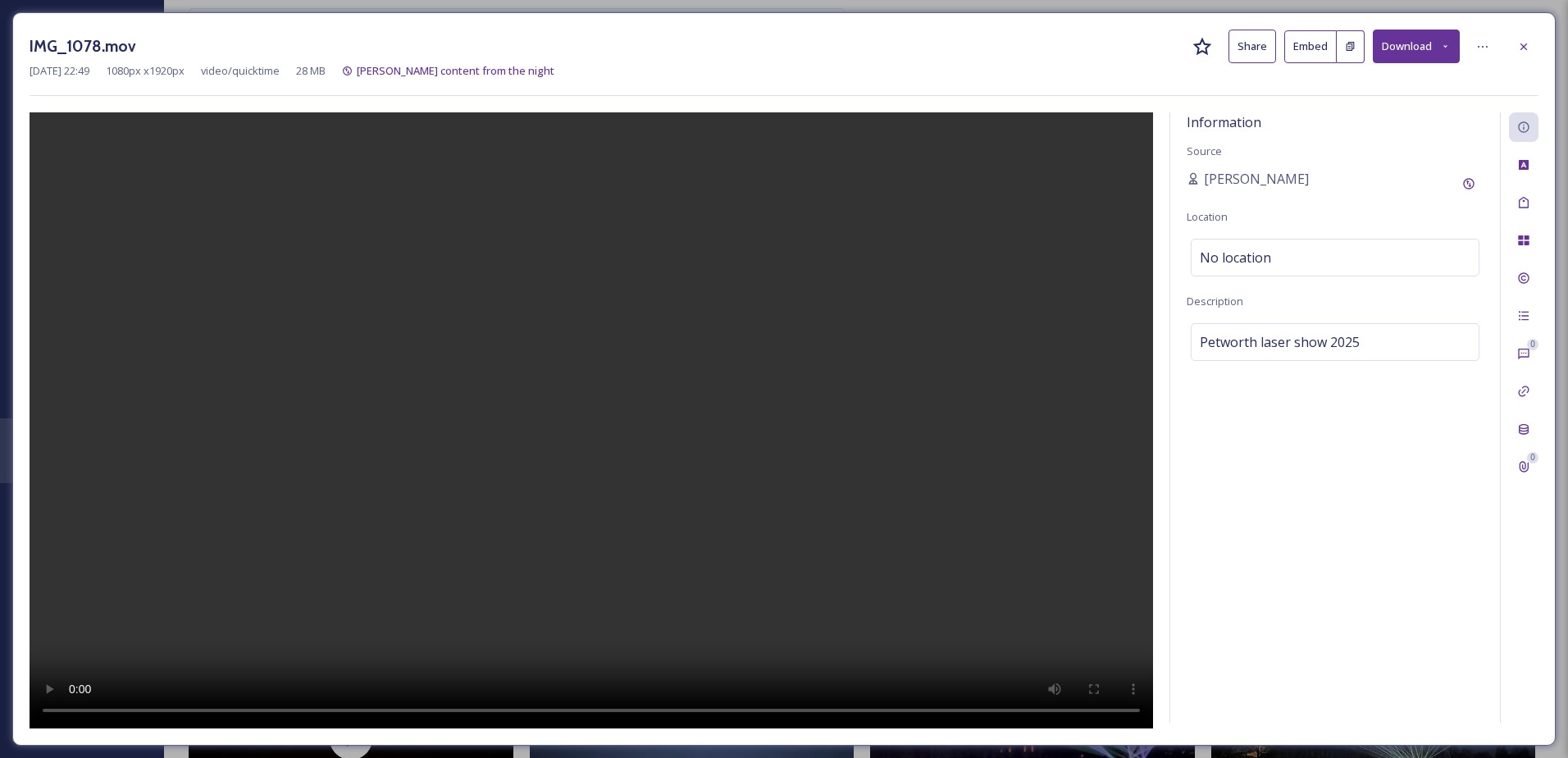
click at [1442, 32] on button "Download" at bounding box center [1416, 46] width 87 height 33
click at [1428, 82] on span "Download Original (1080 x 1920)" at bounding box center [1373, 84] width 155 height 16
click at [1533, 44] on div at bounding box center [1524, 47] width 30 height 30
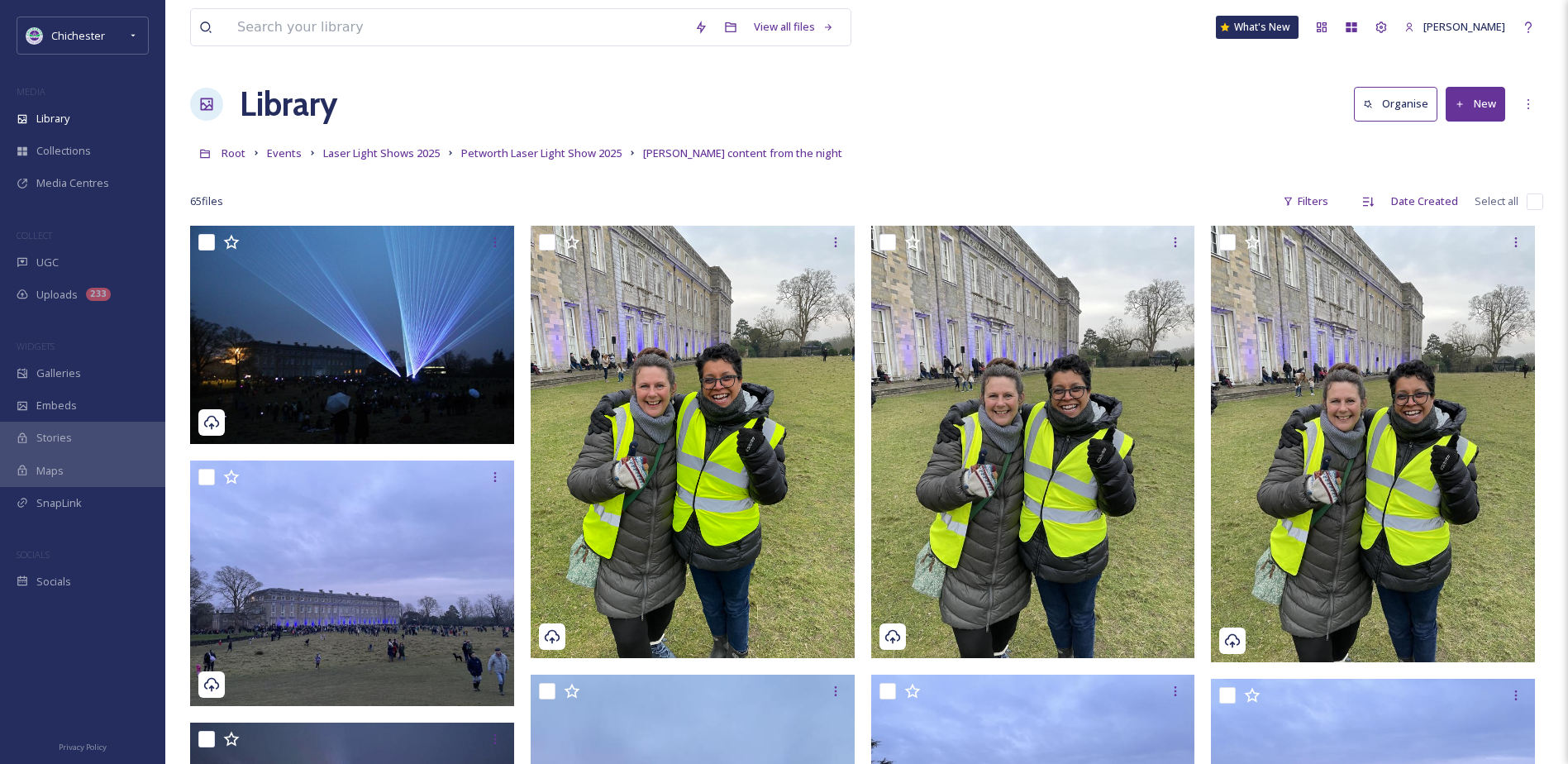
click at [575, 142] on div "Root Events Laser Light Shows 2025 Petworth Laser Light Show 2025 Jack content …" at bounding box center [867, 154] width 1354 height 32
click at [575, 153] on span "Petworth Laser Light Show 2025" at bounding box center [541, 153] width 161 height 15
